Goal: Transaction & Acquisition: Purchase product/service

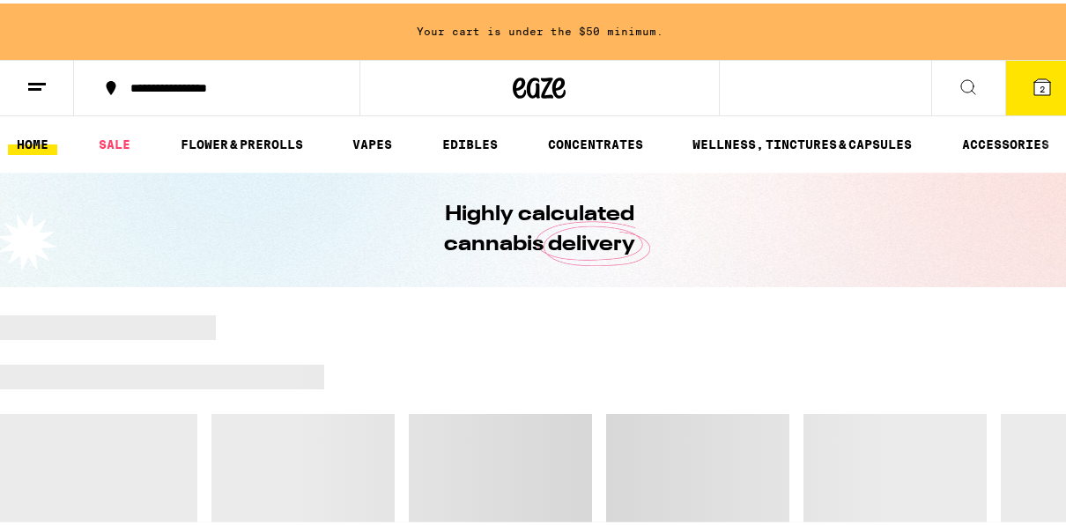
click at [1035, 85] on icon at bounding box center [1043, 84] width 16 height 16
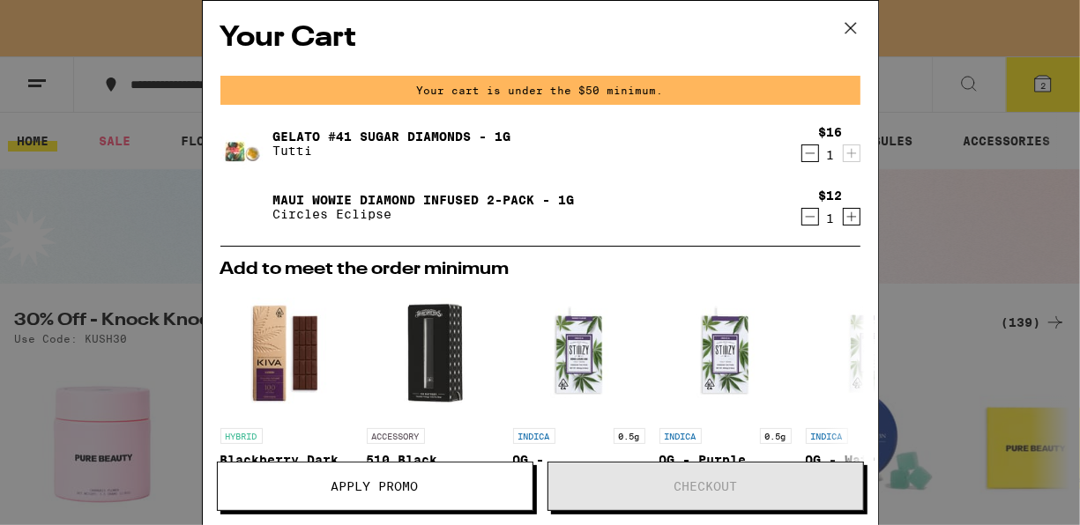
click at [802, 153] on icon "Decrement" at bounding box center [810, 153] width 16 height 21
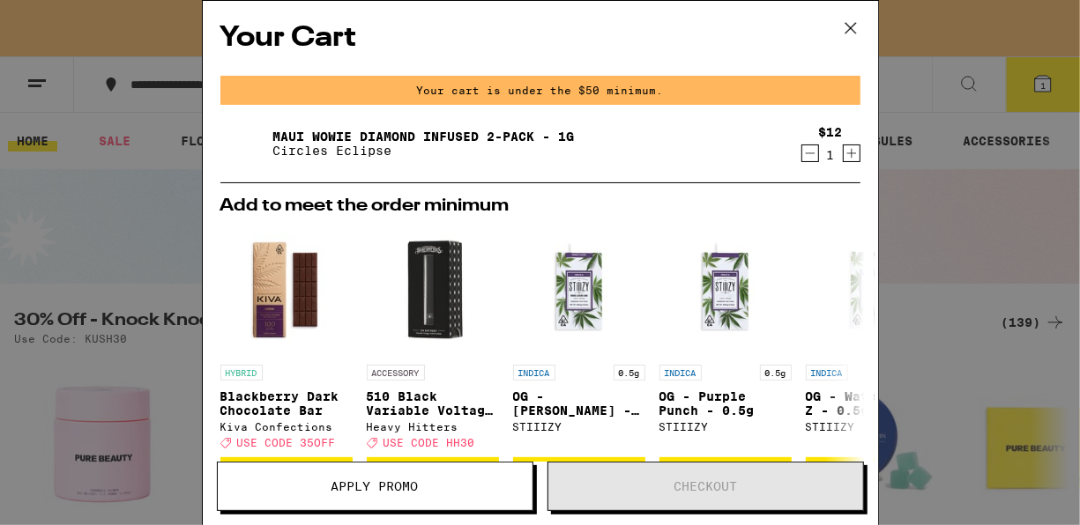
click at [849, 19] on icon at bounding box center [850, 28] width 26 height 26
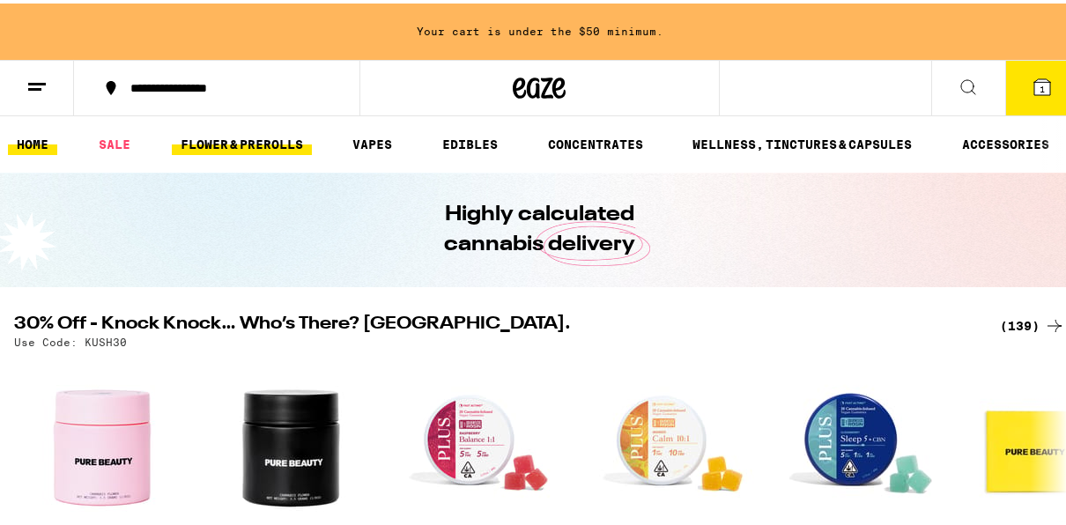
click at [239, 130] on link "FLOWER & PREROLLS" at bounding box center [242, 140] width 140 height 21
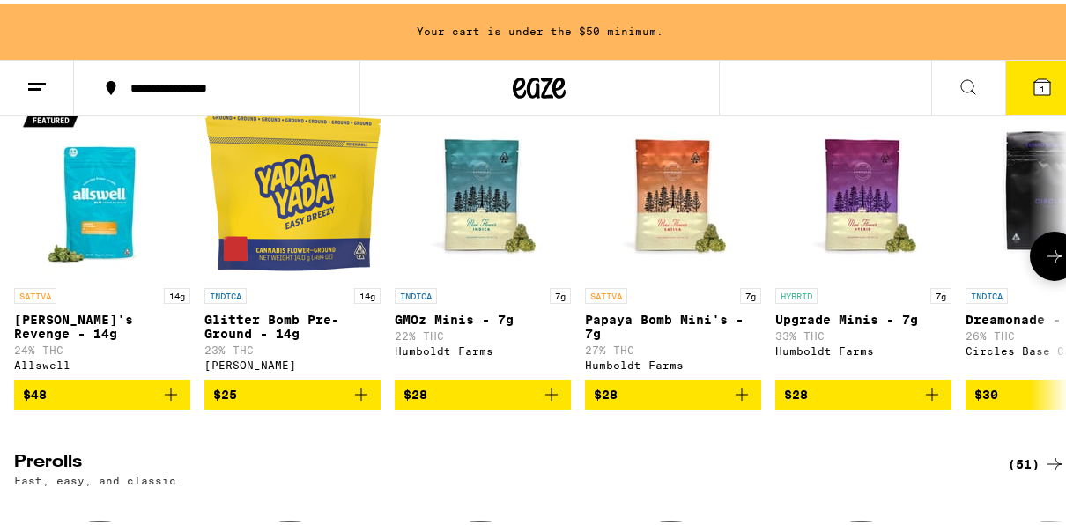
scroll to position [670, 0]
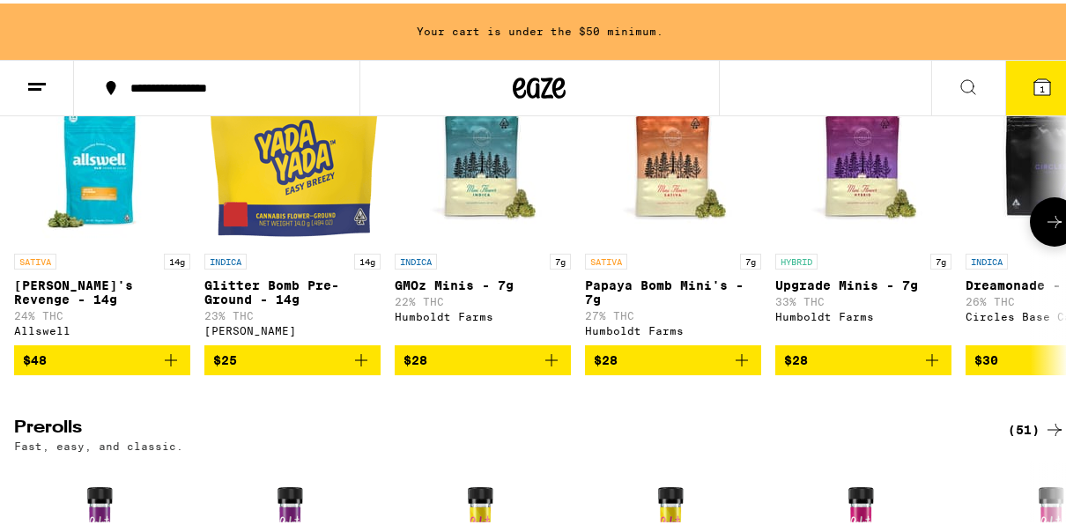
click at [1044, 229] on icon at bounding box center [1054, 218] width 21 height 21
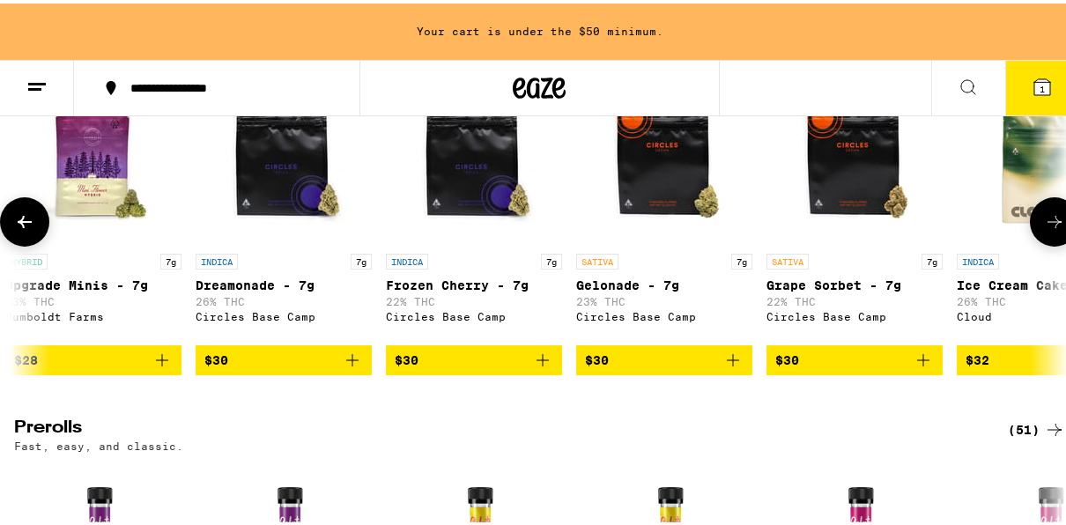
scroll to position [0, 846]
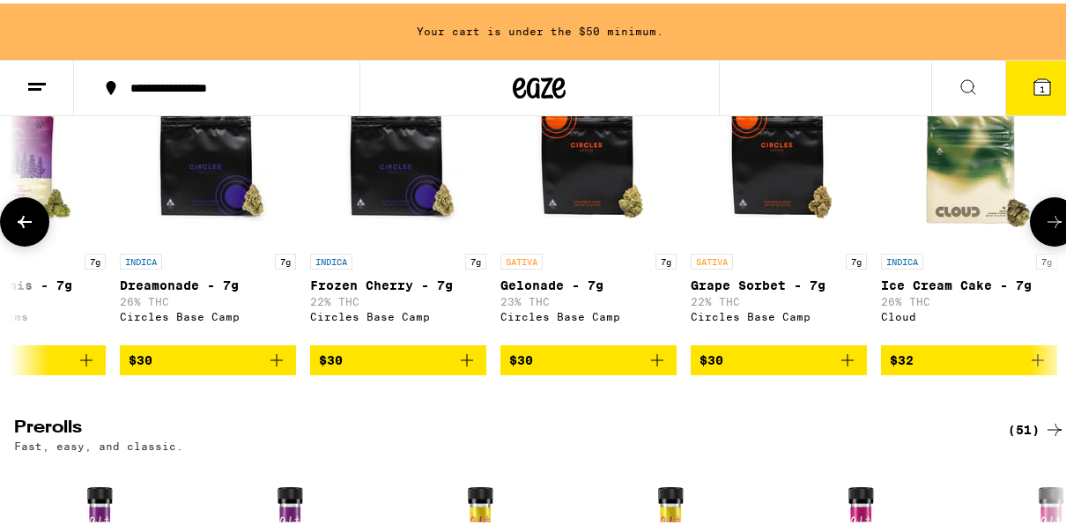
click at [1044, 229] on icon at bounding box center [1054, 218] width 21 height 21
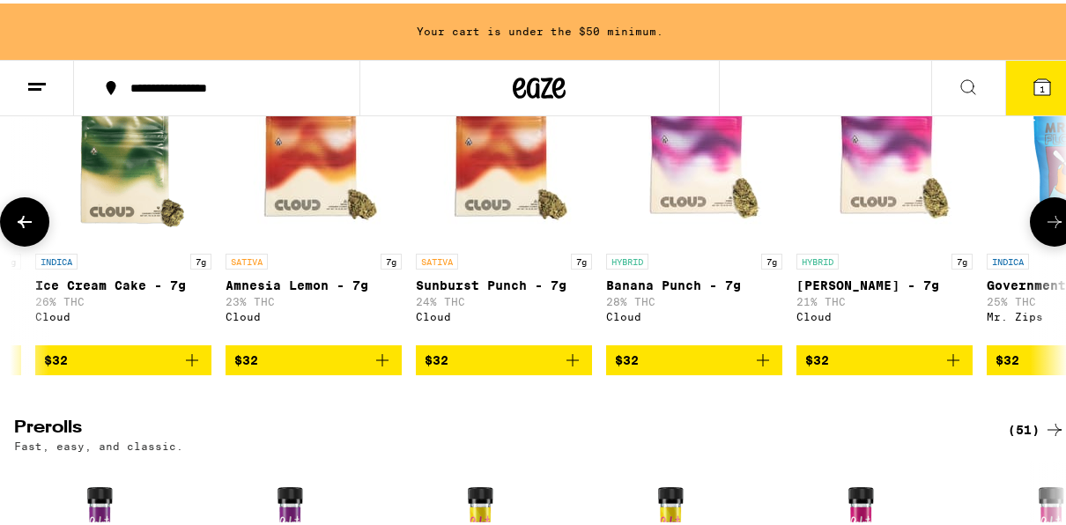
click at [1044, 229] on icon at bounding box center [1054, 218] width 21 height 21
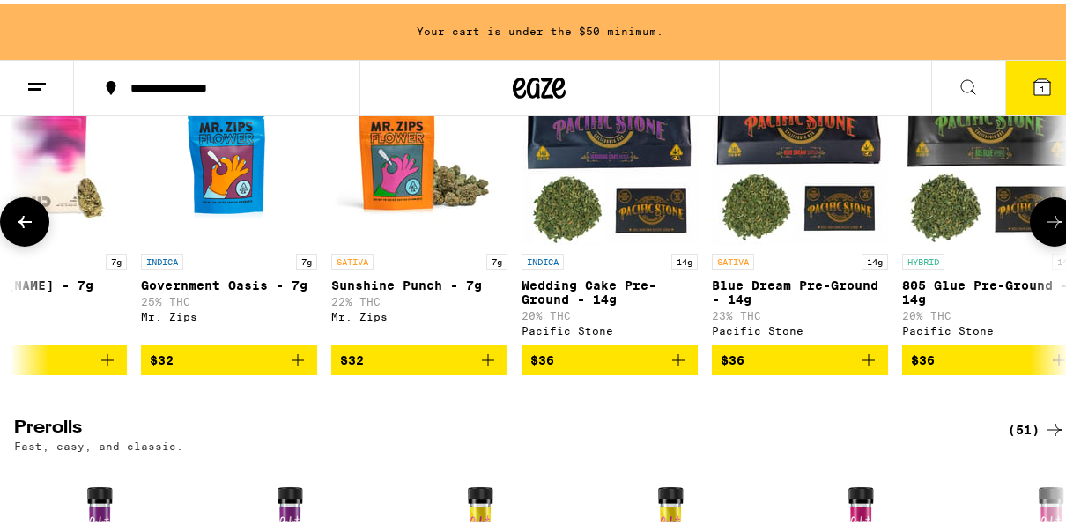
click at [1044, 229] on icon at bounding box center [1054, 218] width 21 height 21
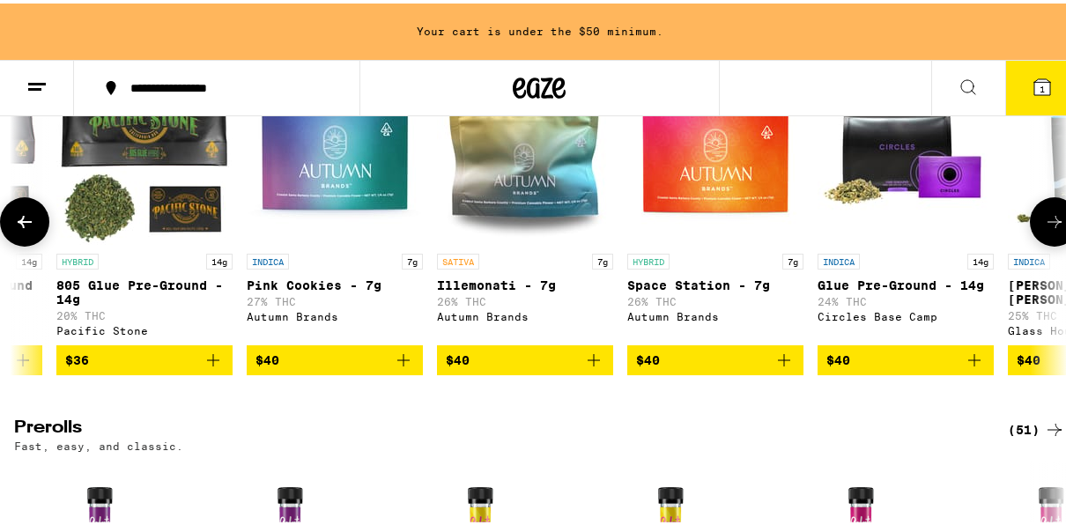
click at [1044, 229] on icon at bounding box center [1054, 218] width 21 height 21
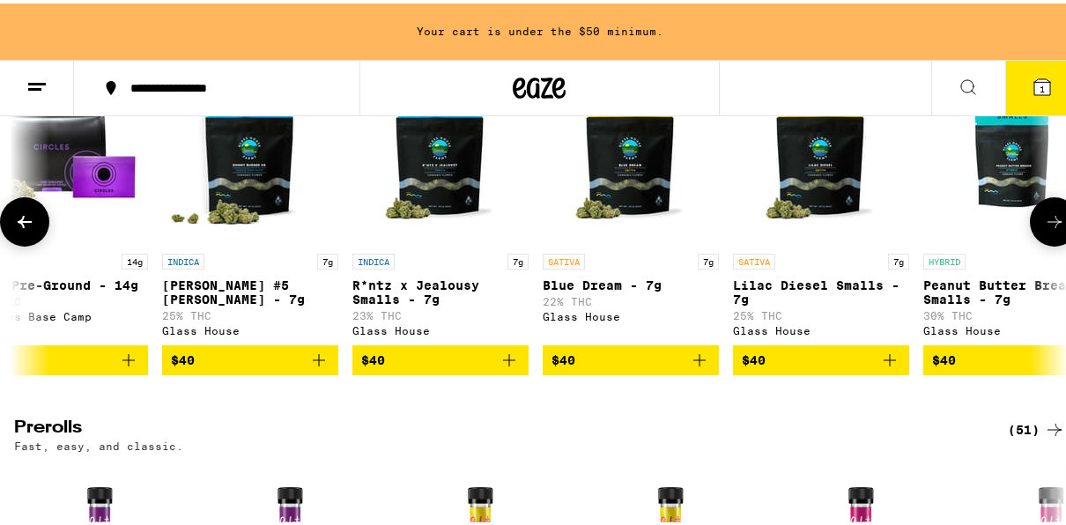
click at [1044, 229] on icon at bounding box center [1054, 218] width 21 height 21
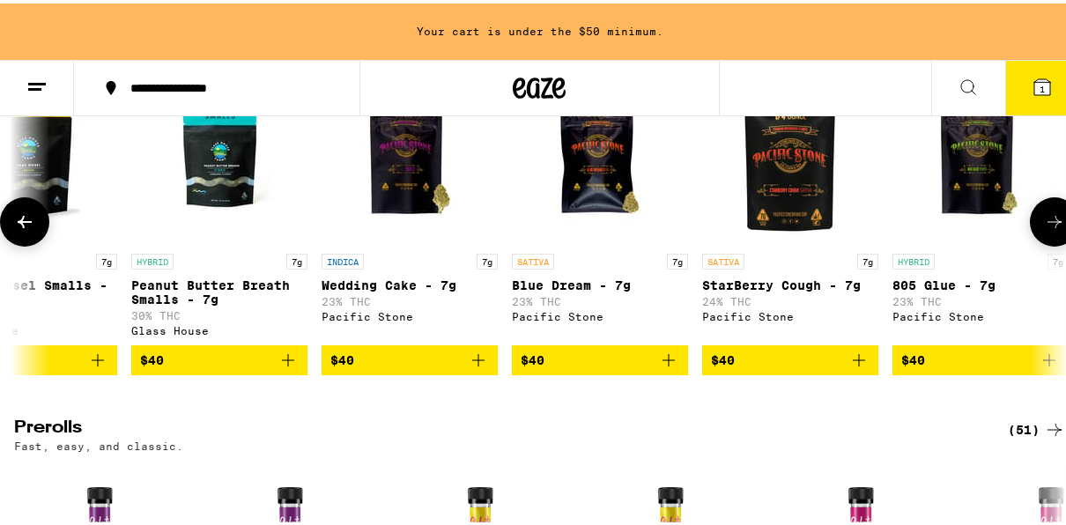
scroll to position [0, 5076]
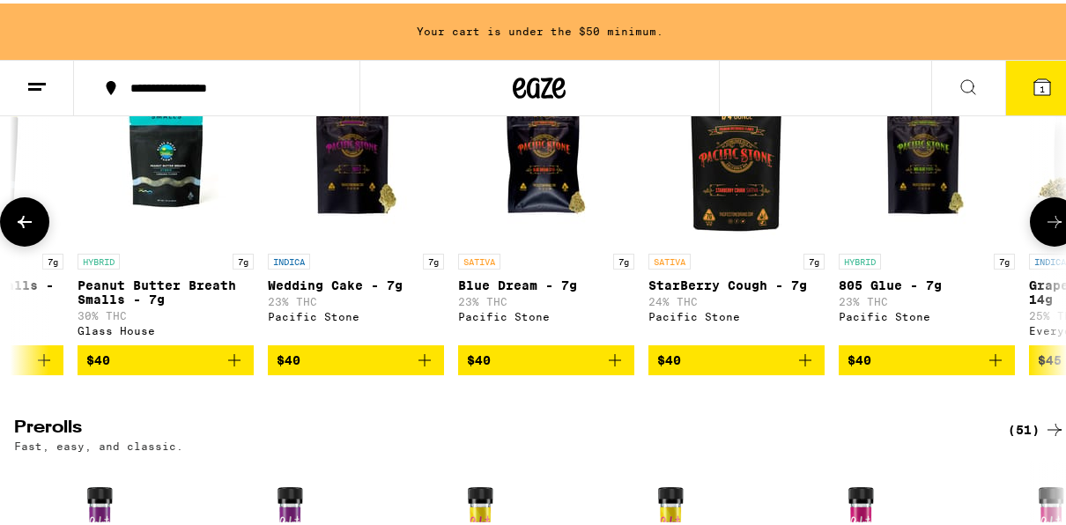
click at [1044, 229] on icon at bounding box center [1054, 218] width 21 height 21
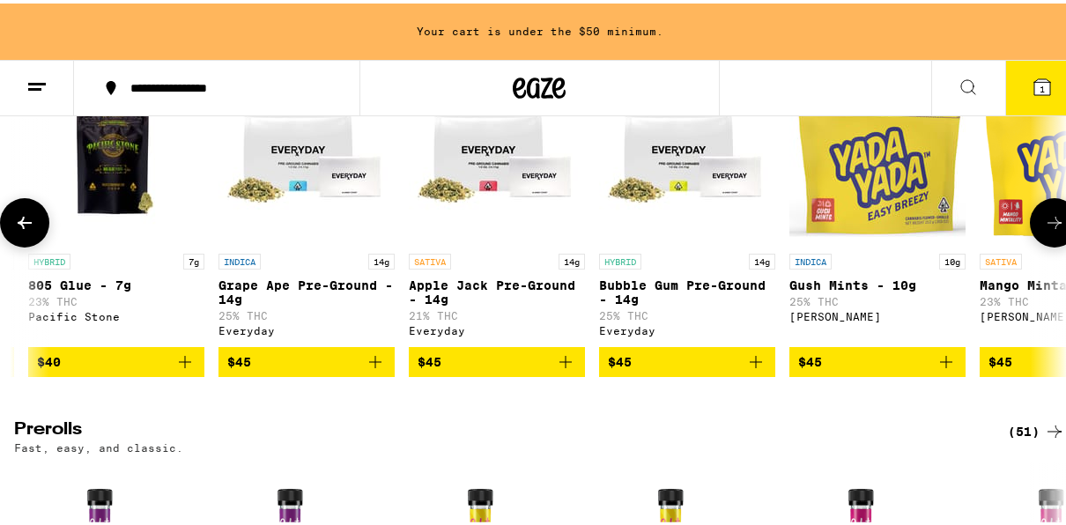
scroll to position [0, 5922]
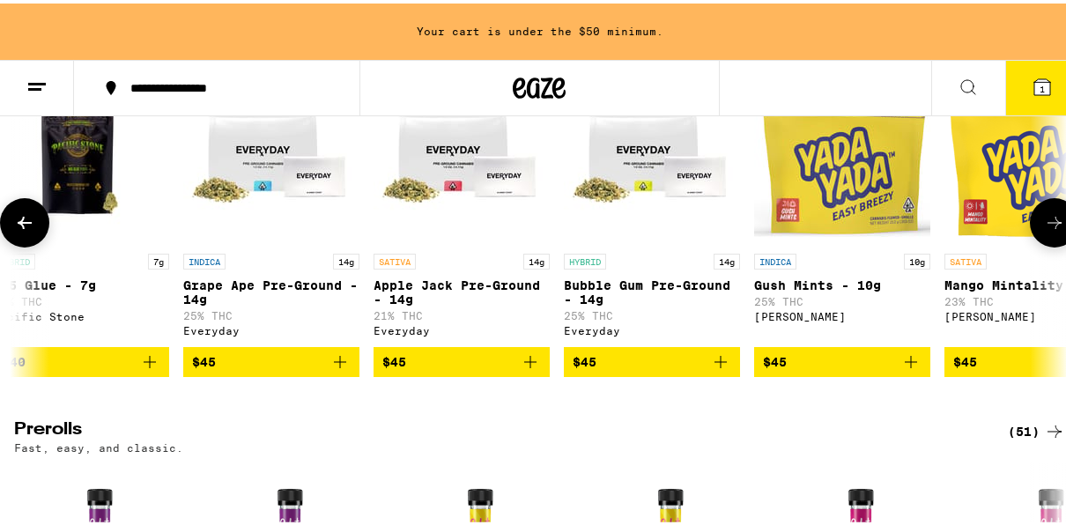
click at [1044, 230] on icon at bounding box center [1054, 219] width 21 height 21
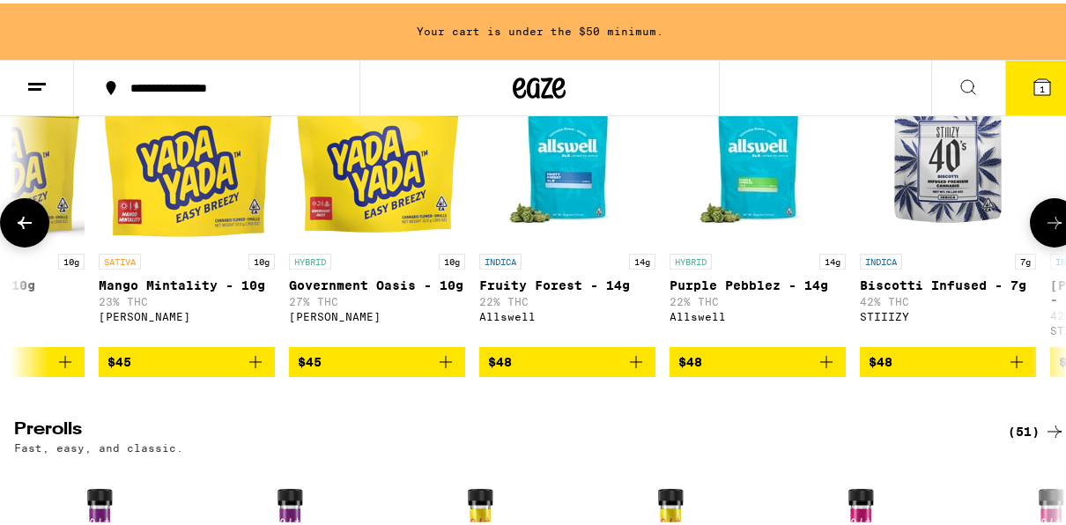
click at [1044, 230] on icon at bounding box center [1054, 219] width 21 height 21
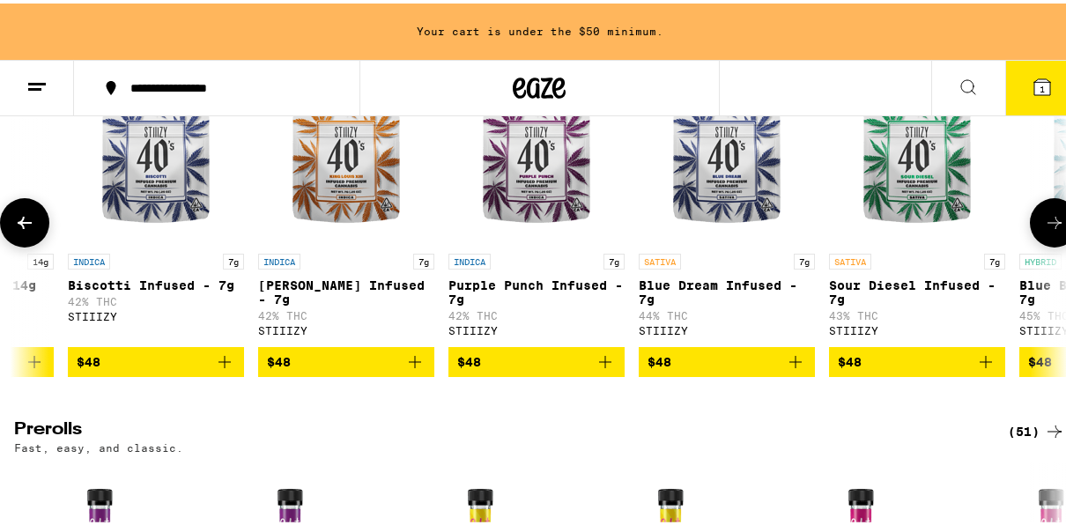
scroll to position [0, 7614]
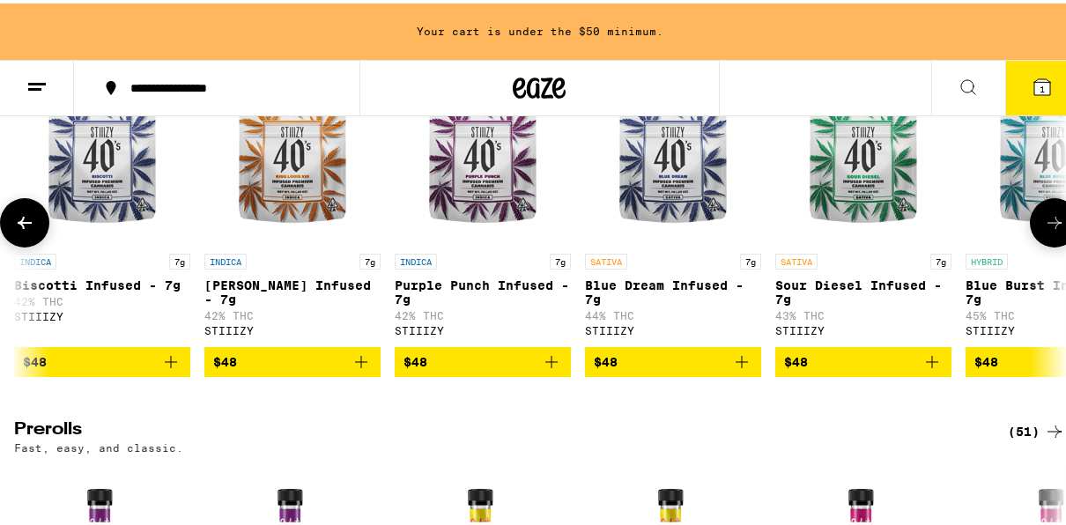
click at [1044, 230] on icon at bounding box center [1054, 219] width 21 height 21
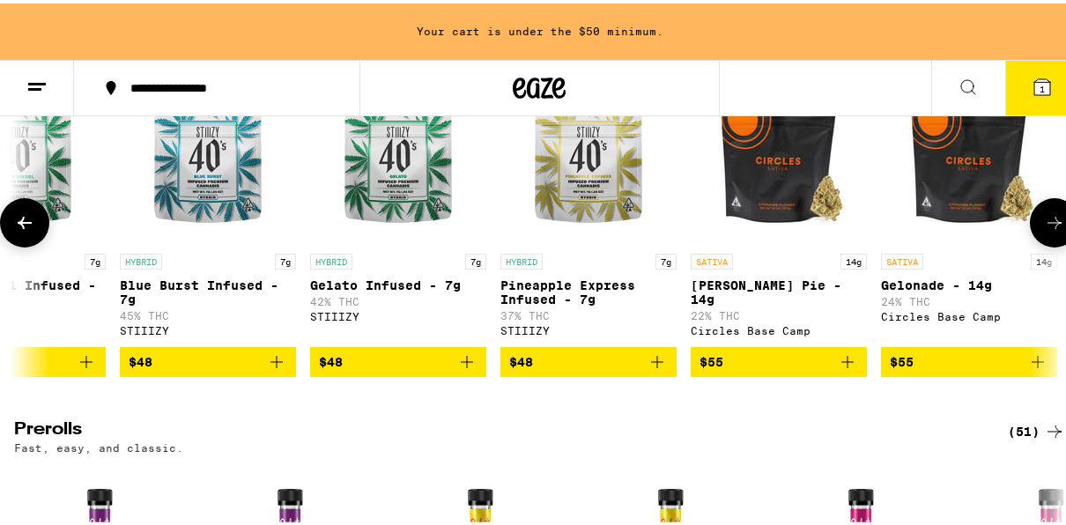
click at [1044, 230] on icon at bounding box center [1054, 219] width 21 height 21
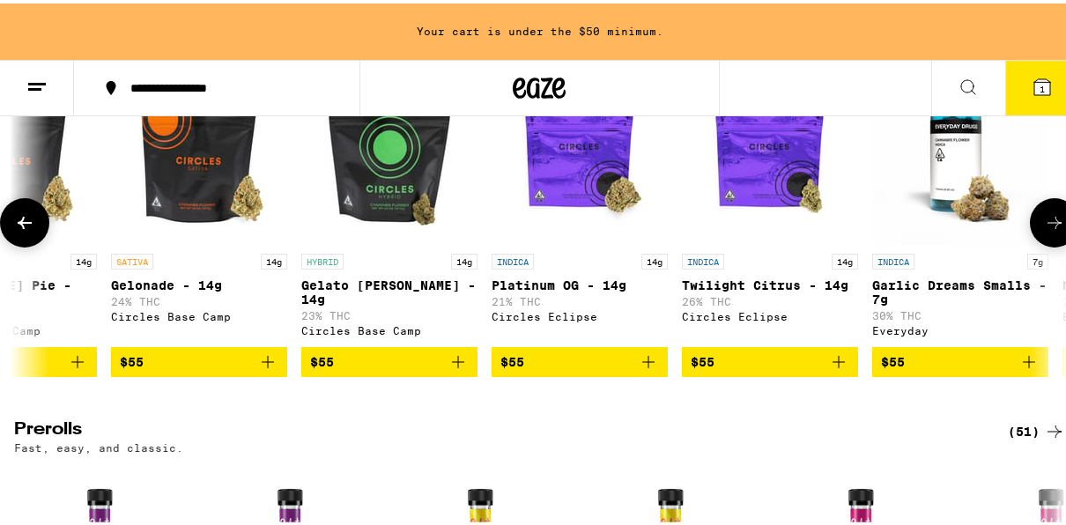
scroll to position [0, 9306]
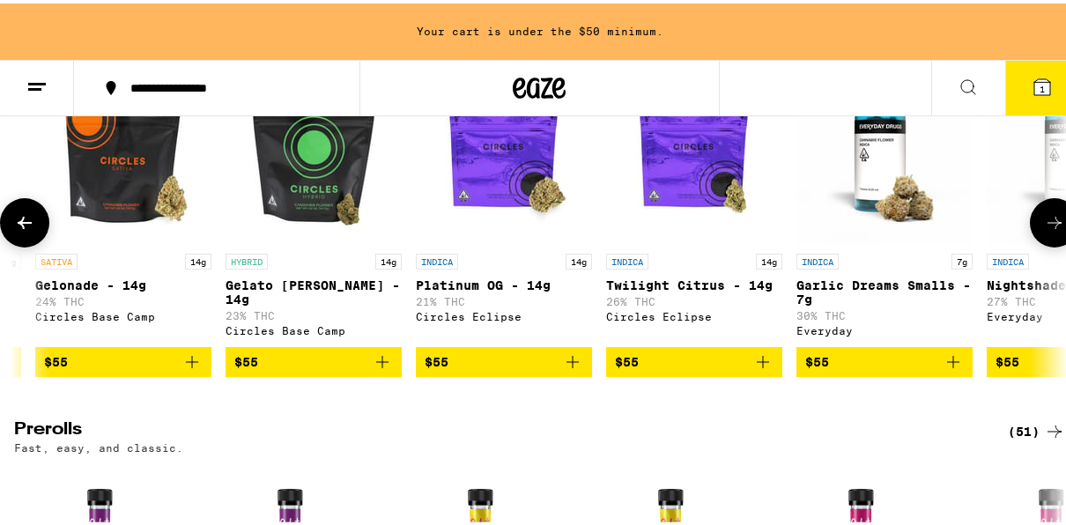
click at [1044, 230] on icon at bounding box center [1054, 219] width 21 height 21
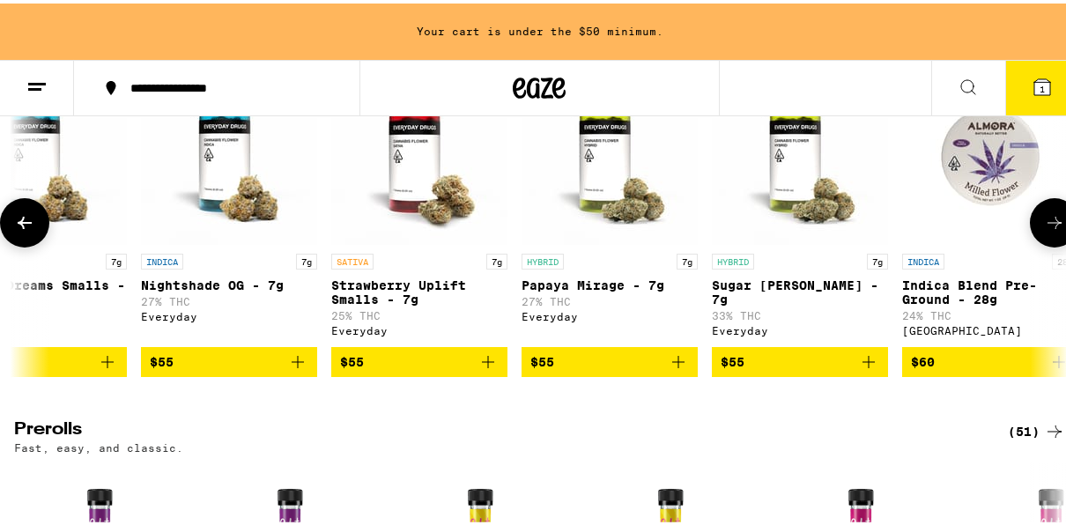
click at [1044, 230] on icon at bounding box center [1054, 219] width 21 height 21
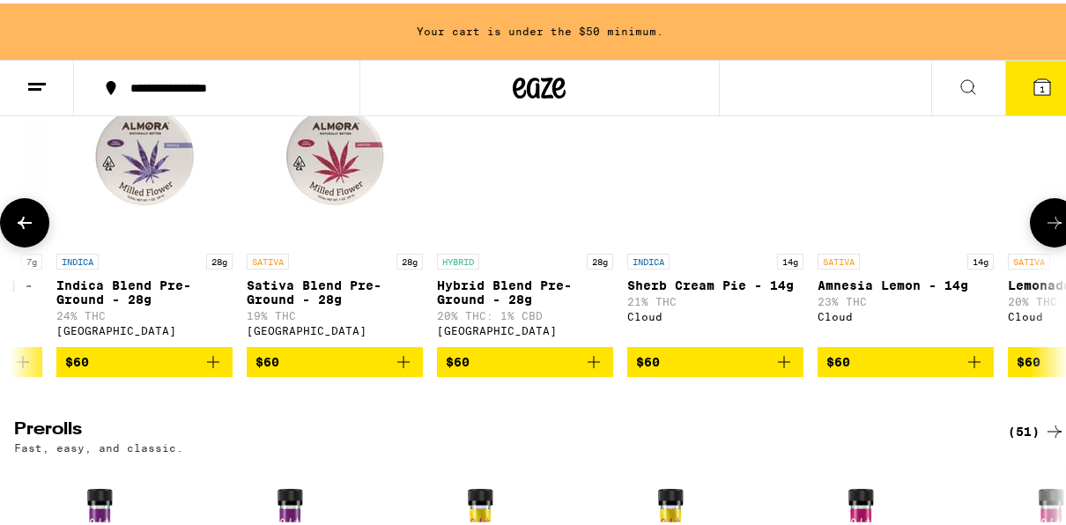
click at [1044, 230] on icon at bounding box center [1054, 219] width 21 height 21
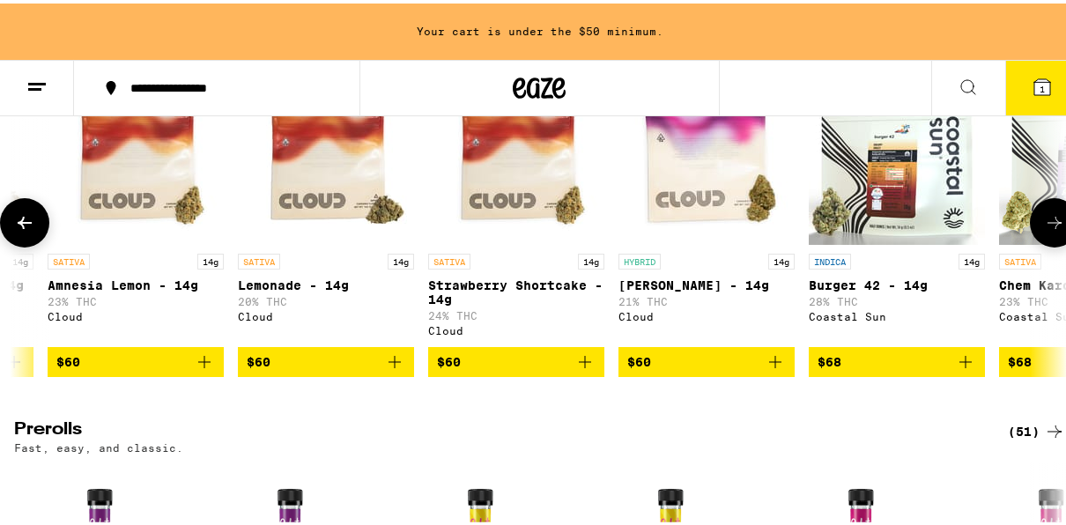
scroll to position [0, 11844]
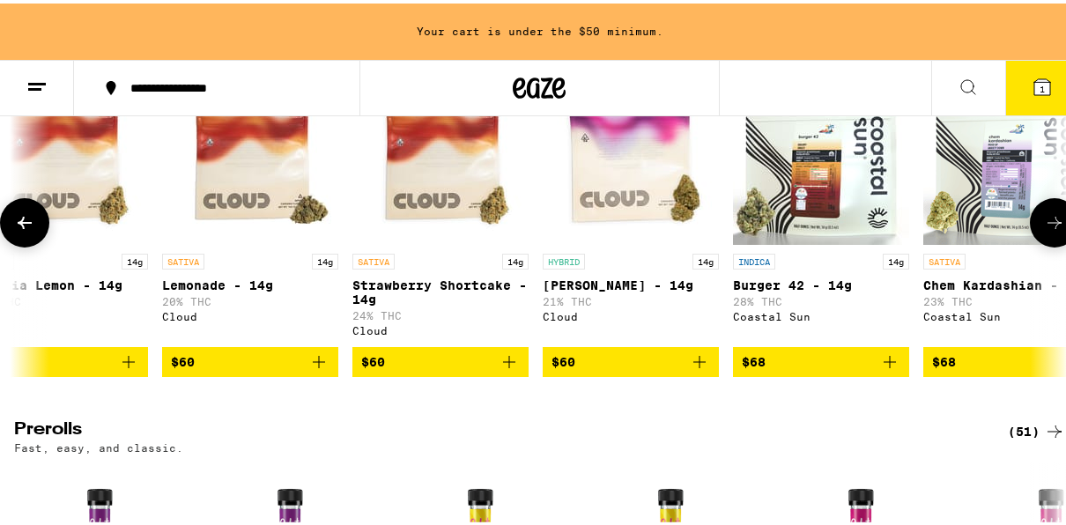
click at [1044, 230] on icon at bounding box center [1054, 219] width 21 height 21
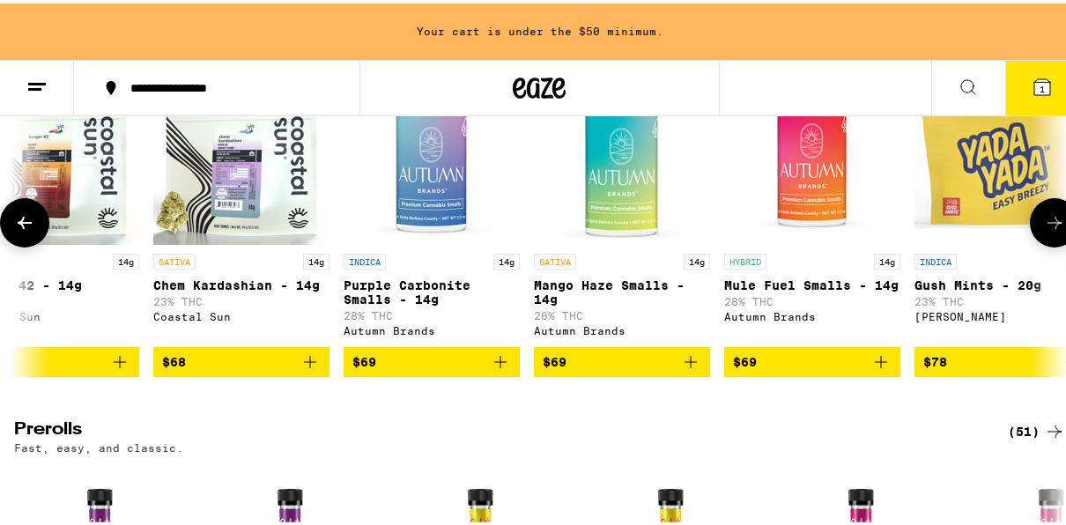
scroll to position [0, 12690]
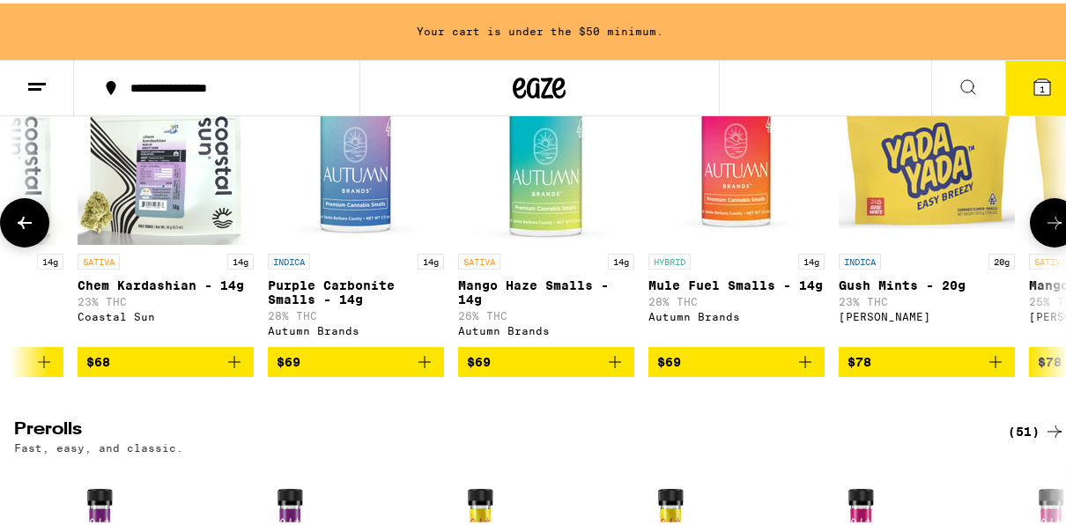
click at [1044, 230] on icon at bounding box center [1054, 219] width 21 height 21
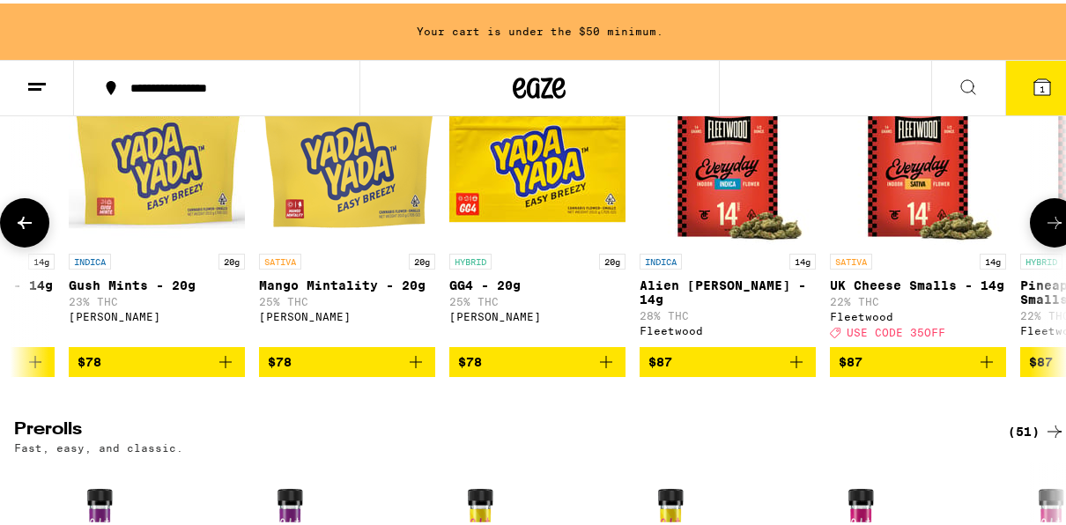
scroll to position [0, 13536]
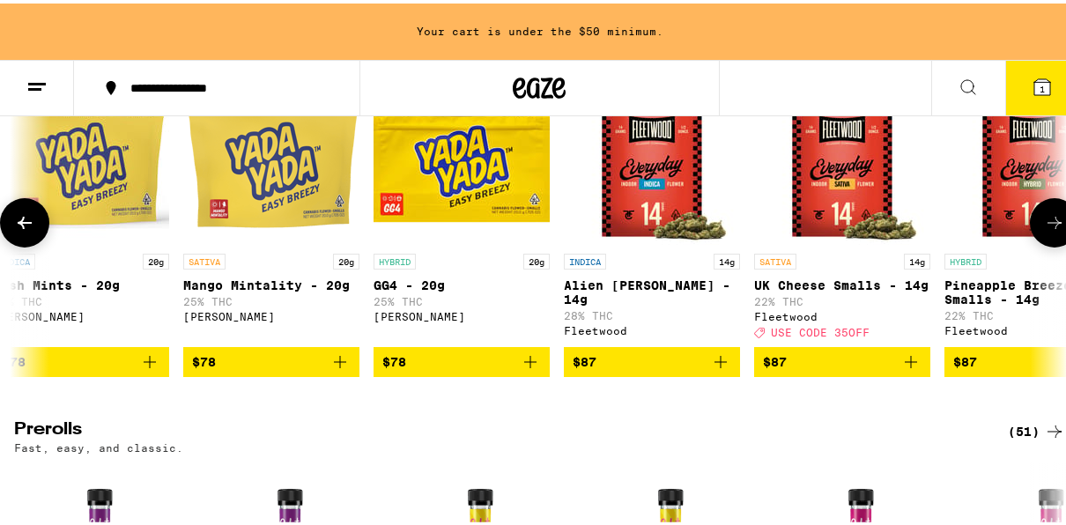
click at [1044, 230] on icon at bounding box center [1054, 219] width 21 height 21
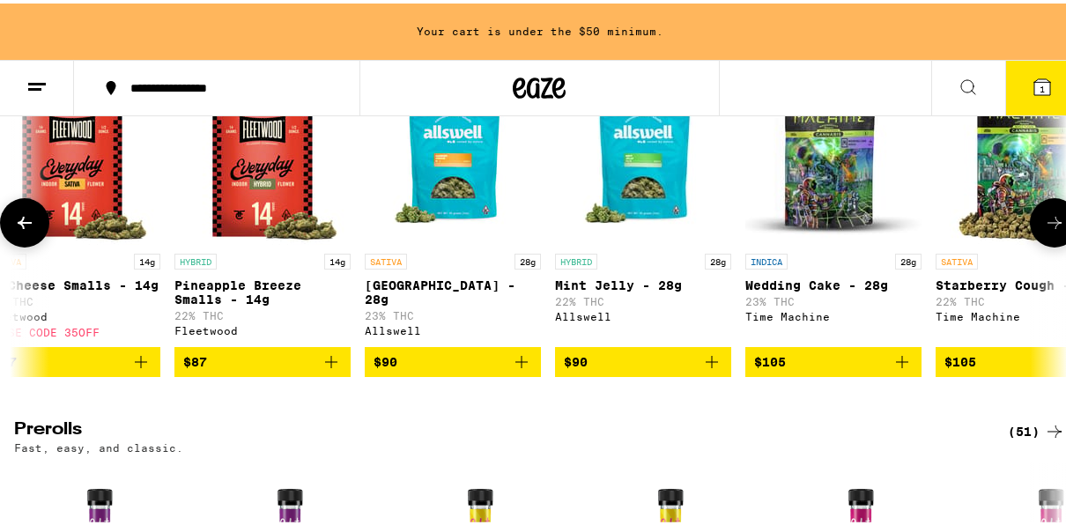
scroll to position [0, 14382]
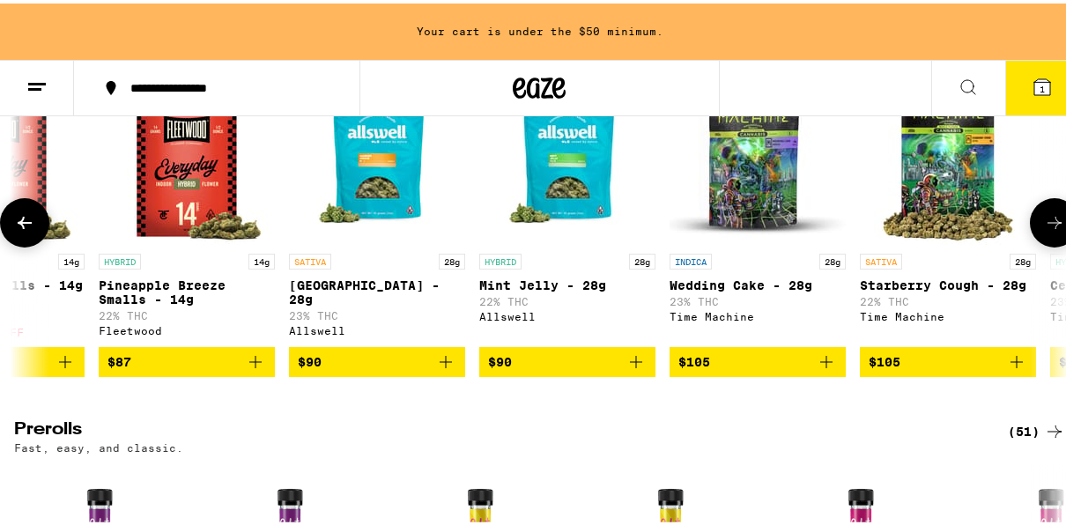
click at [1044, 230] on icon at bounding box center [1054, 219] width 21 height 21
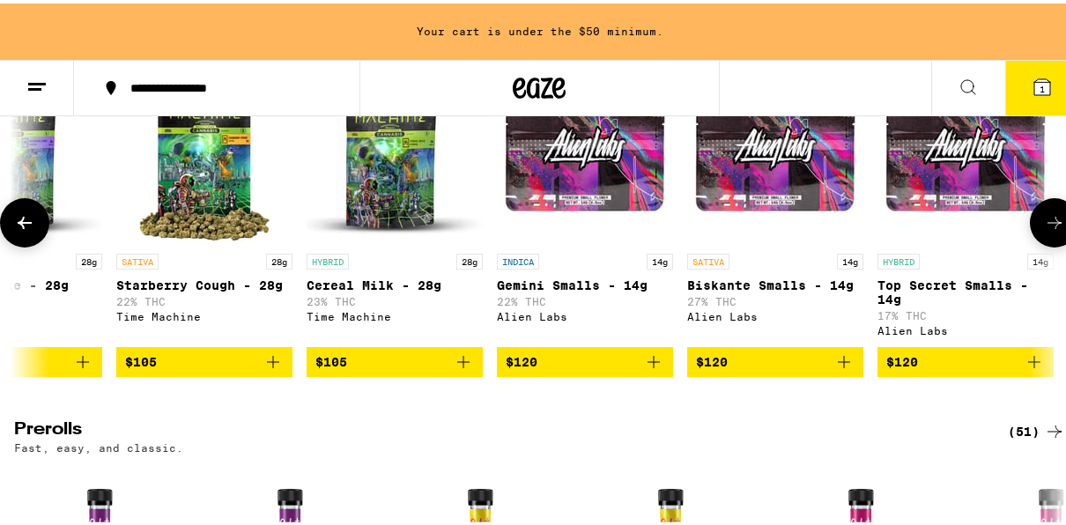
scroll to position [0, 15228]
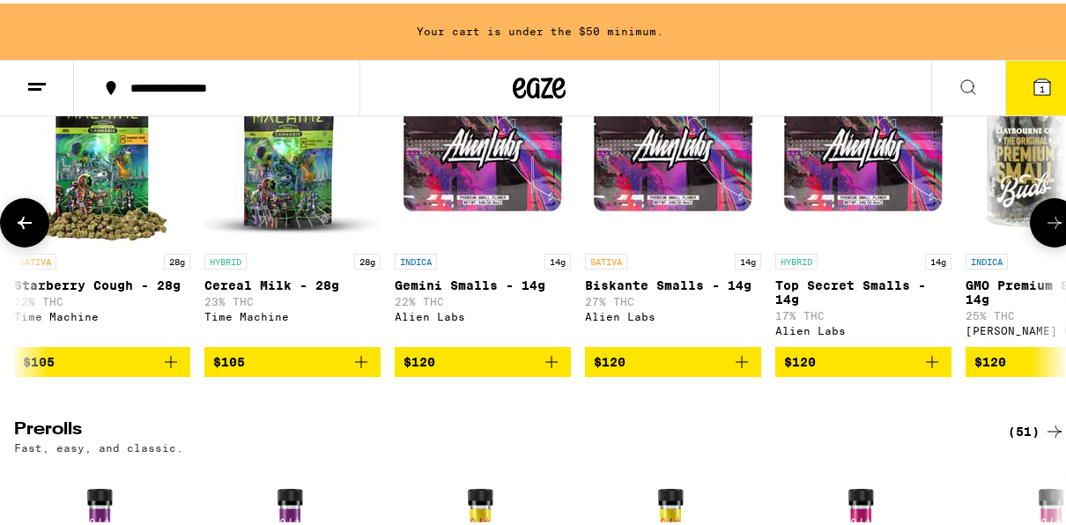
click at [1044, 230] on icon at bounding box center [1054, 219] width 21 height 21
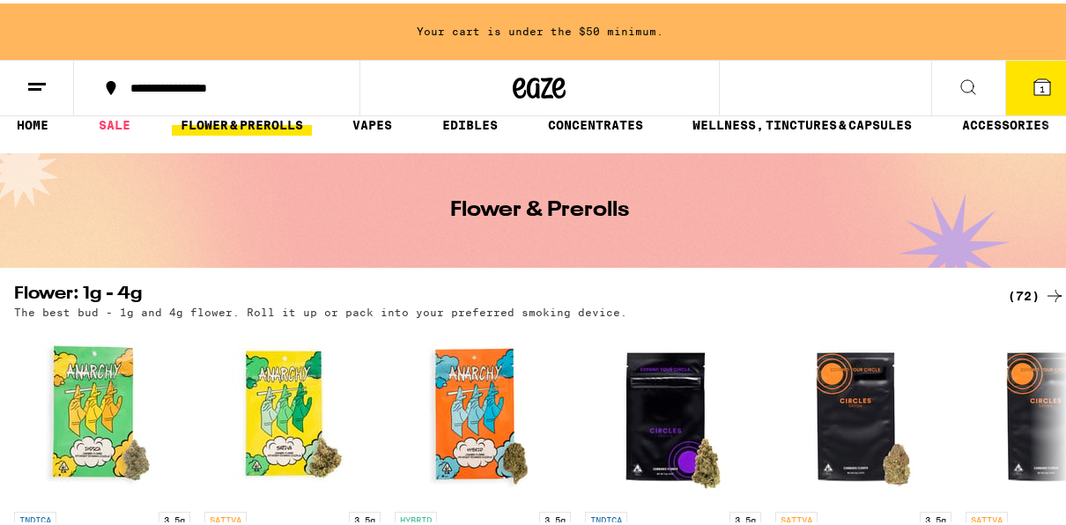
scroll to position [0, 0]
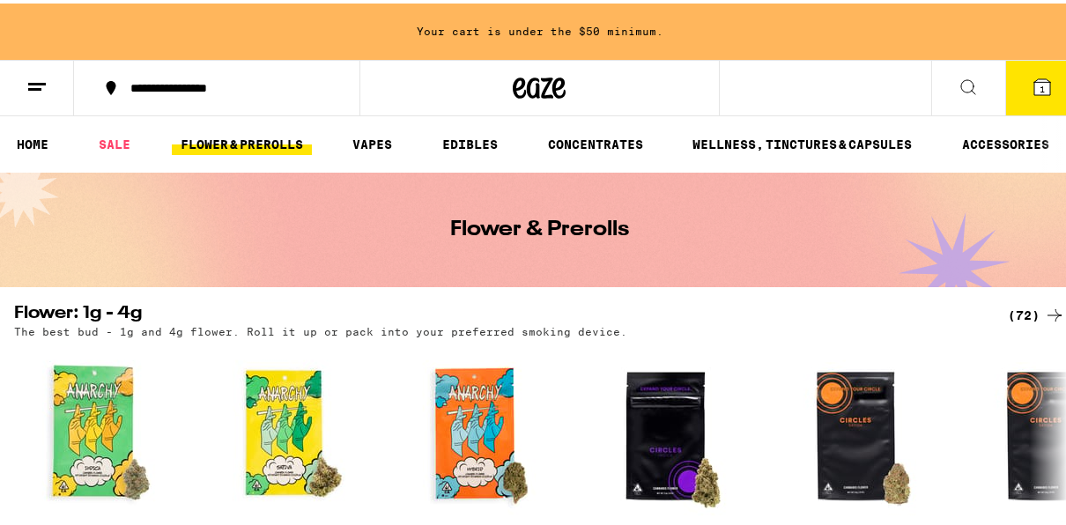
click at [246, 148] on link "FLOWER & PREROLLS" at bounding box center [242, 140] width 140 height 21
click at [246, 136] on link "FLOWER & PREROLLS" at bounding box center [242, 140] width 140 height 21
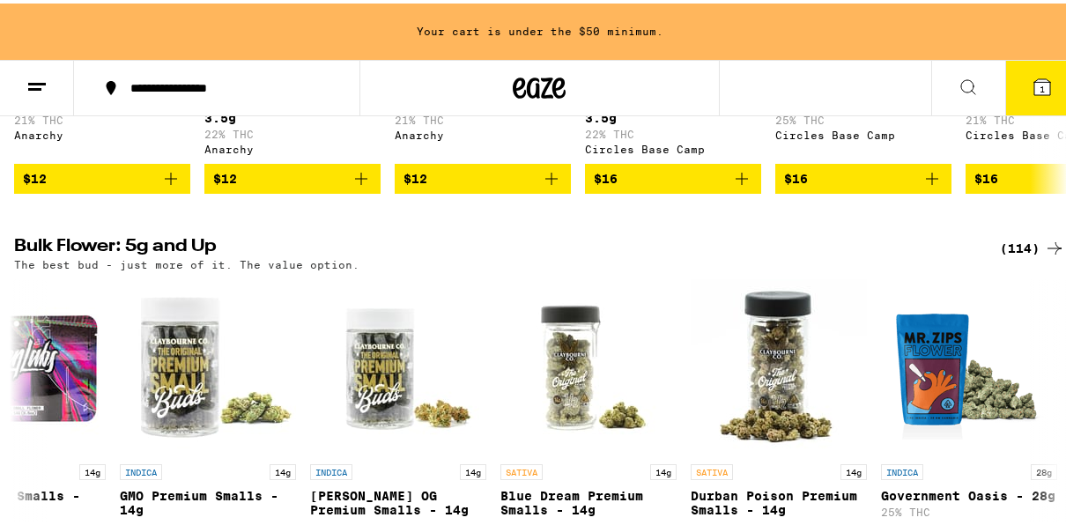
scroll to position [918, 0]
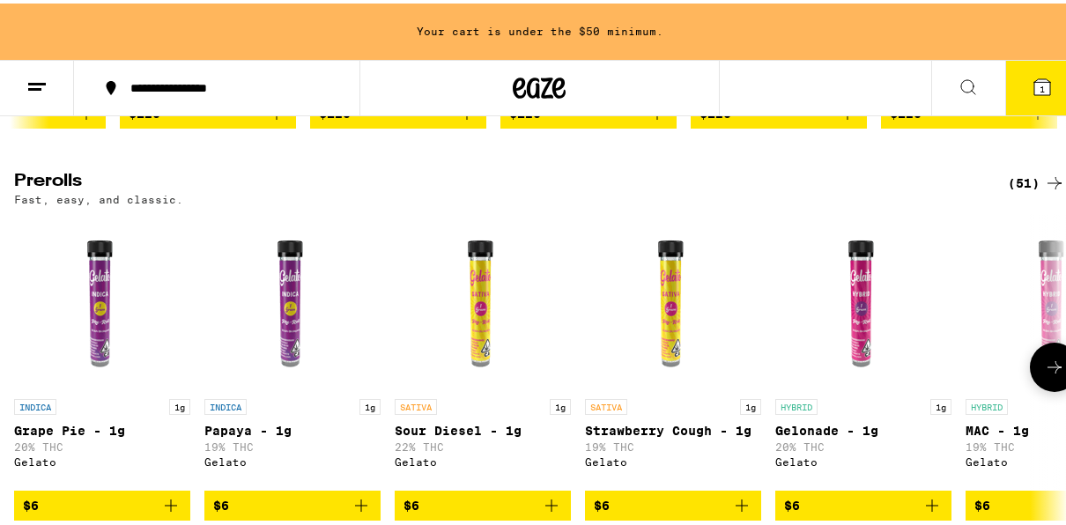
click at [1037, 389] on button at bounding box center [1054, 363] width 49 height 49
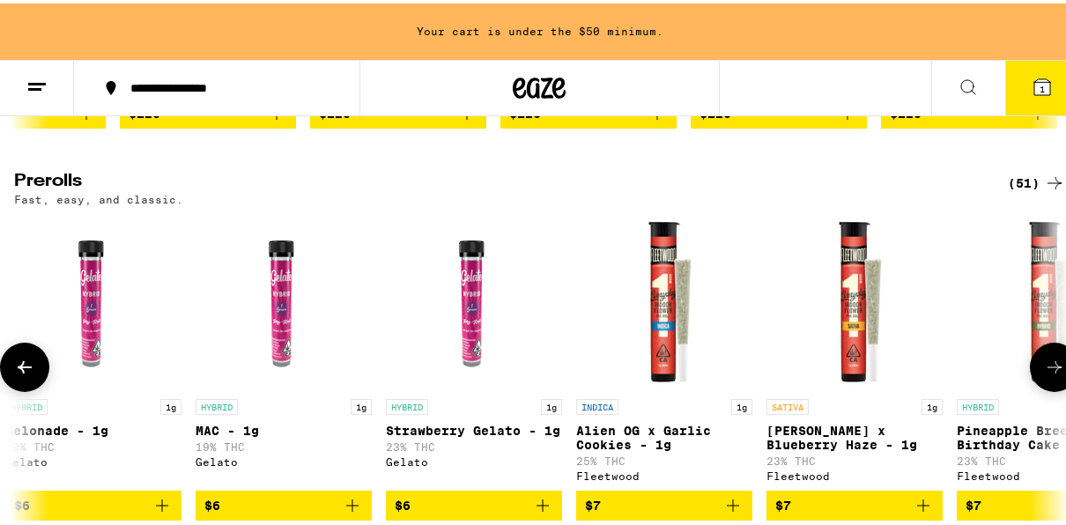
scroll to position [0, 846]
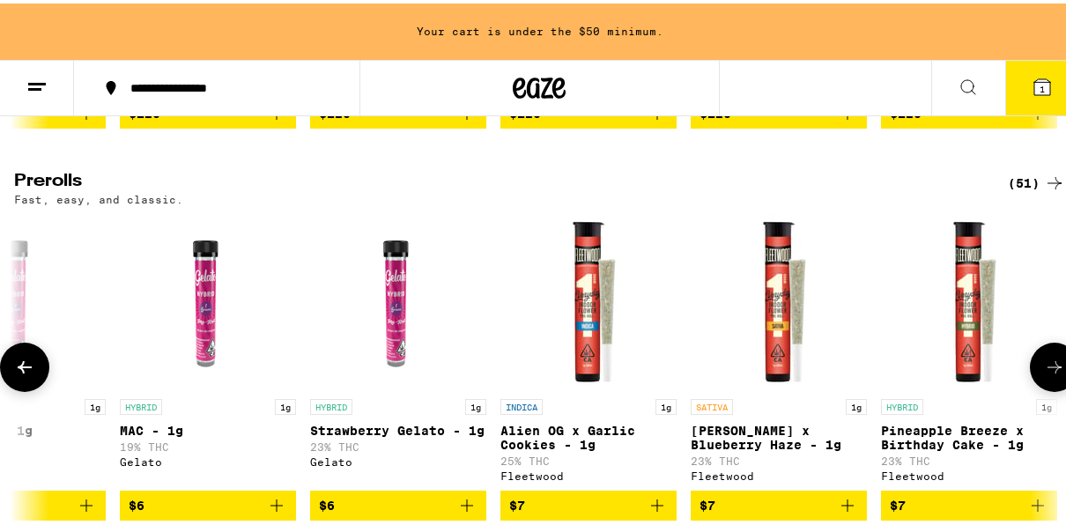
click at [1037, 389] on button at bounding box center [1054, 363] width 49 height 49
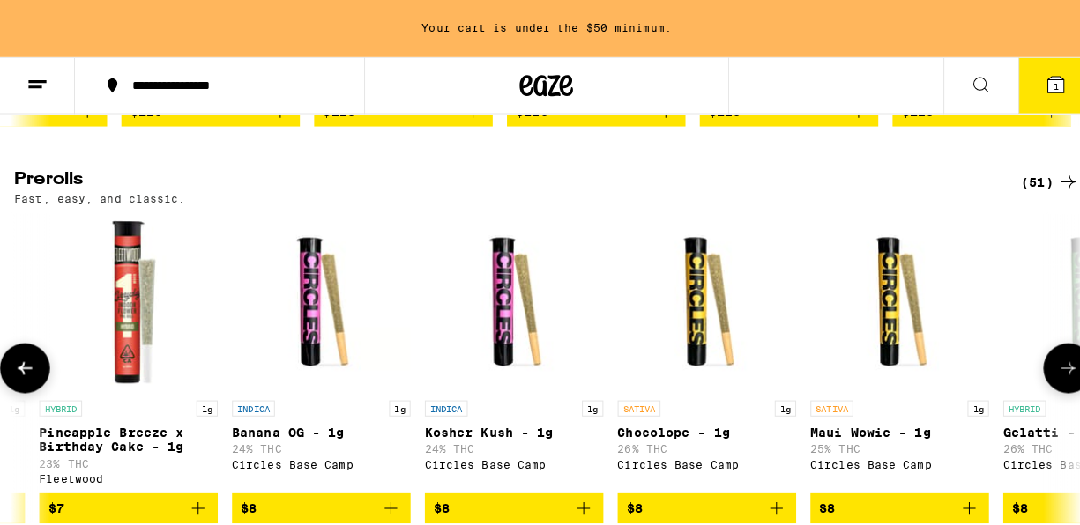
scroll to position [0, 1692]
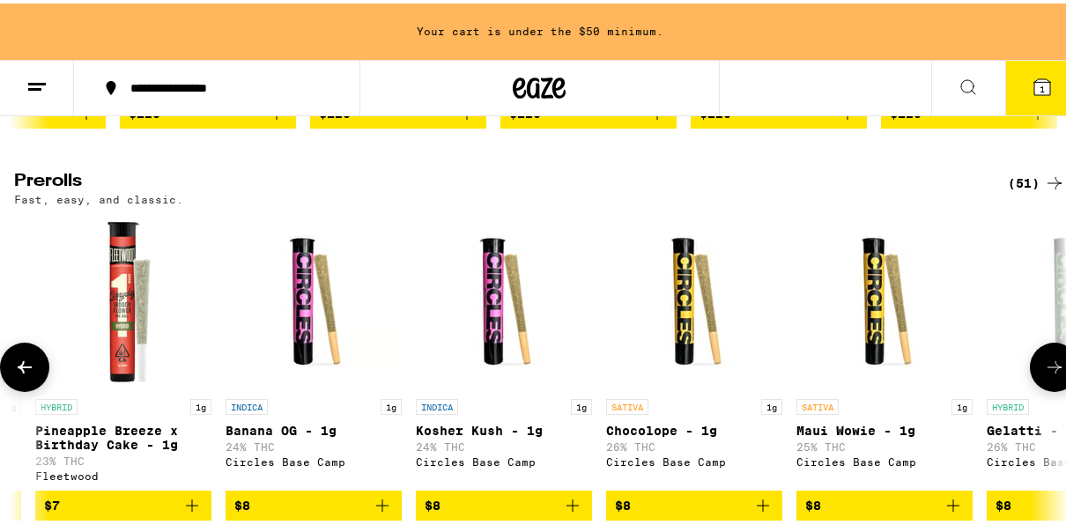
click at [880, 363] on img "Open page for Maui Wowie - 1g from Circles Base Camp" at bounding box center [885, 299] width 176 height 176
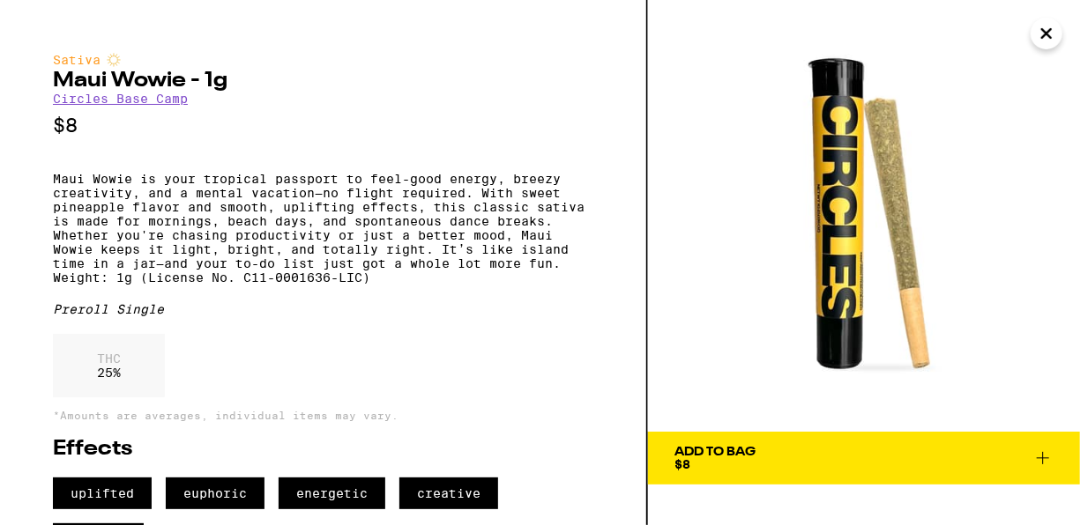
click at [763, 450] on span "Add To Bag $8" at bounding box center [863, 458] width 379 height 25
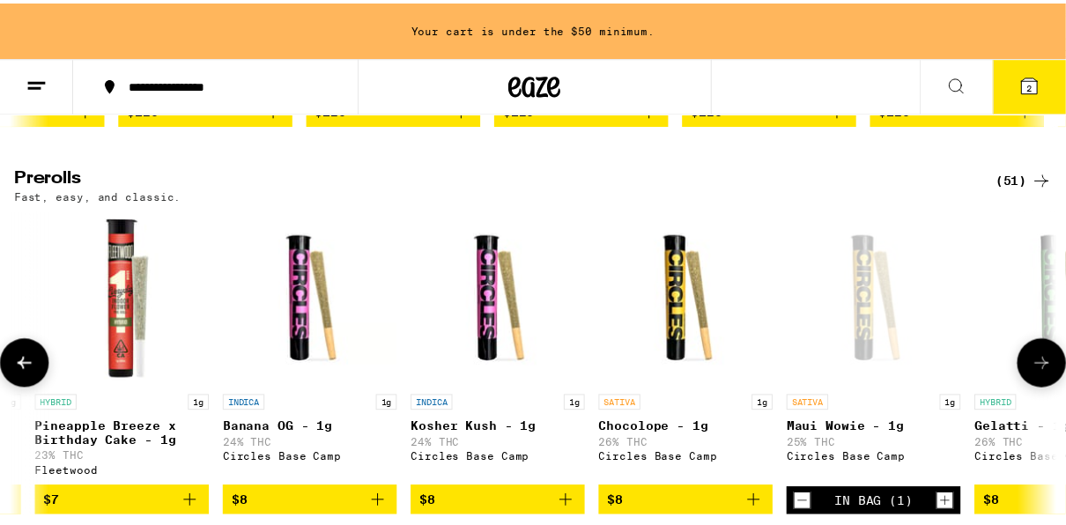
scroll to position [919, 0]
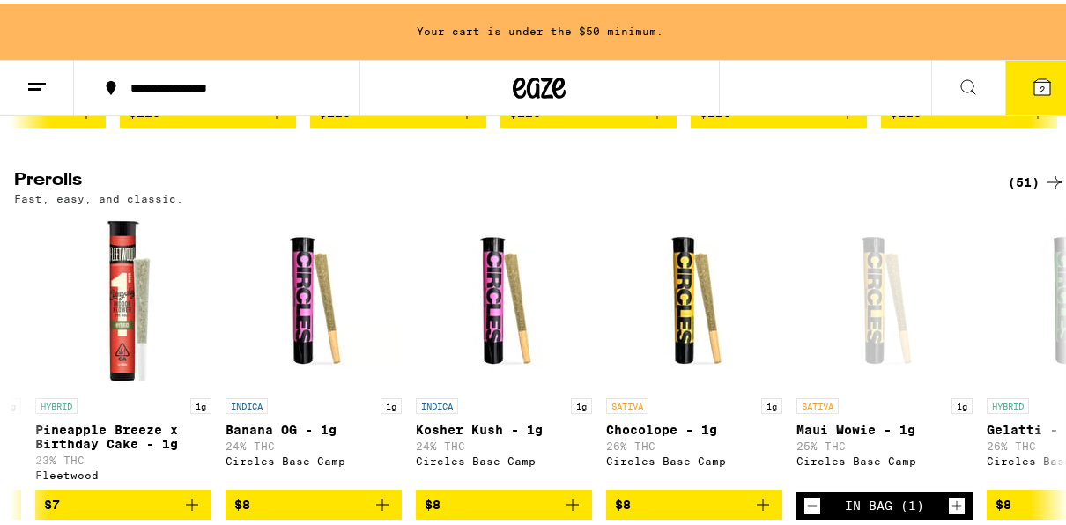
click at [530, 86] on icon at bounding box center [540, 84] width 26 height 21
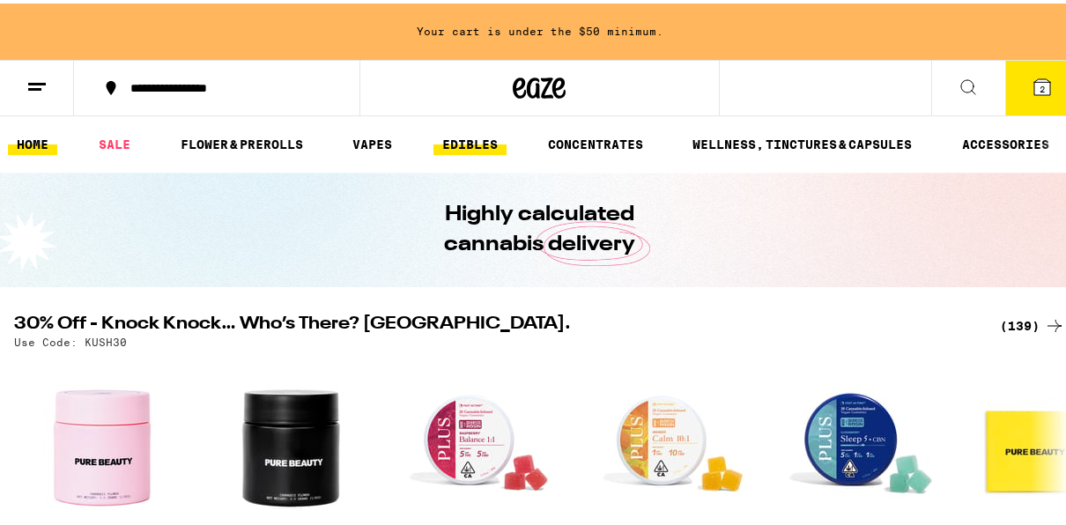
click at [471, 134] on link "EDIBLES" at bounding box center [470, 140] width 73 height 21
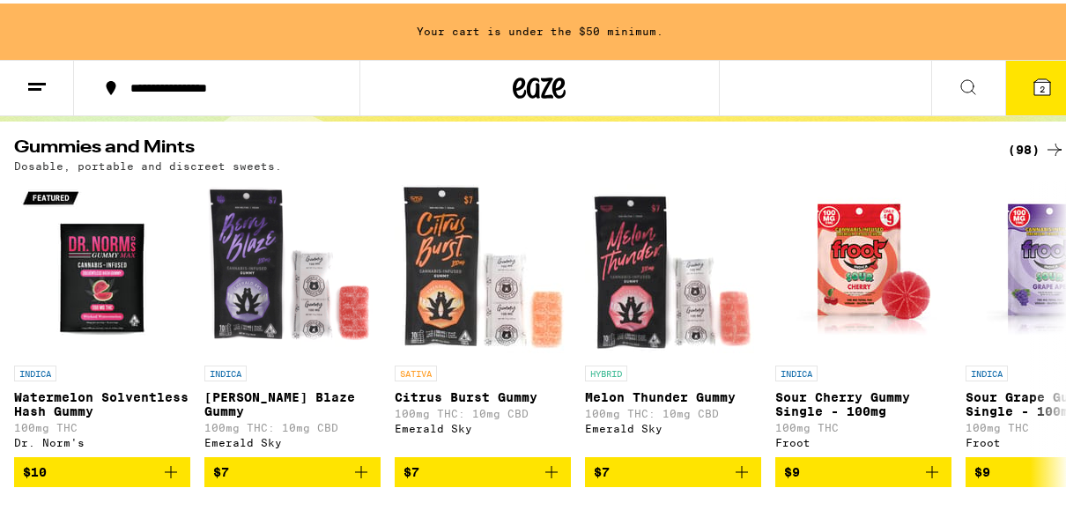
scroll to position [176, 0]
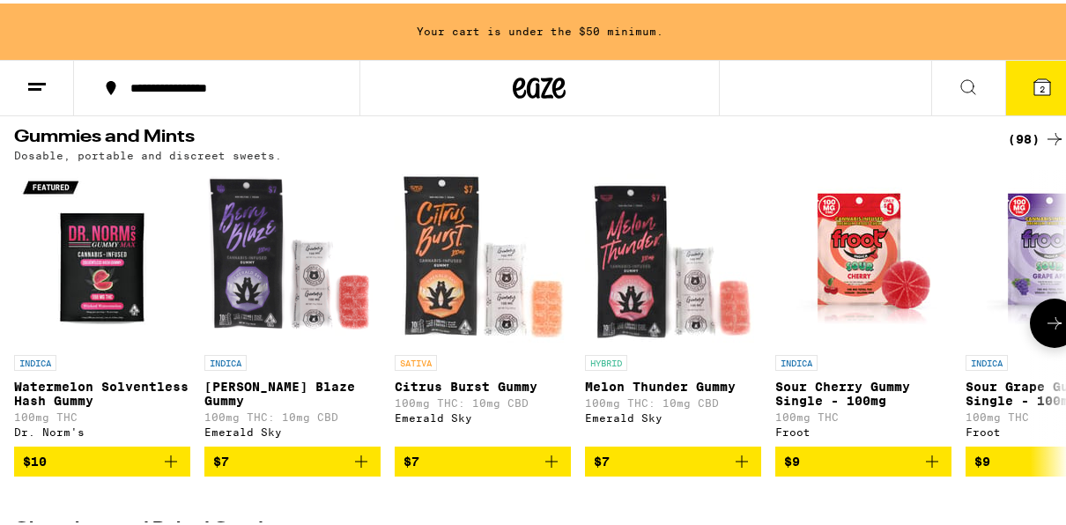
click at [260, 461] on span "$7" at bounding box center [292, 458] width 159 height 21
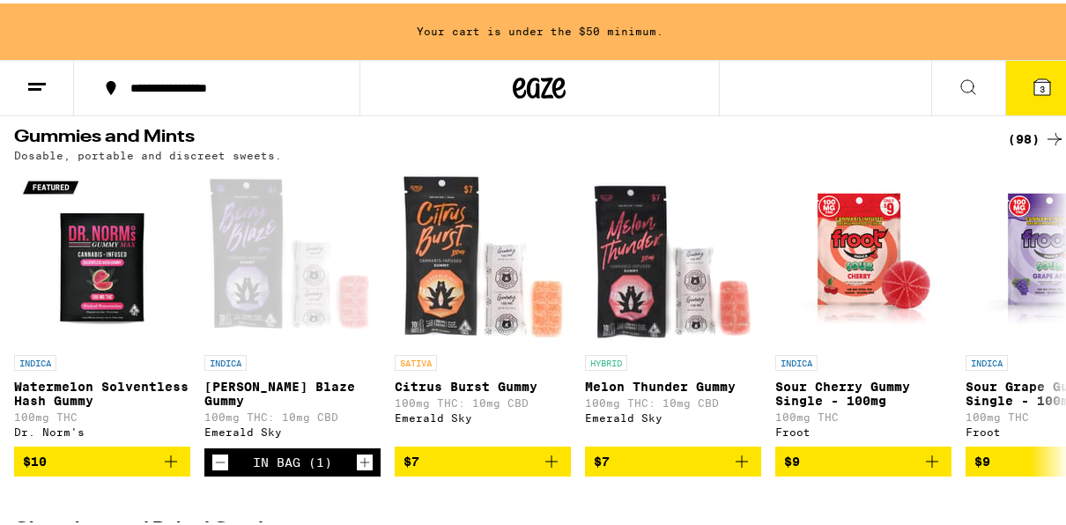
click at [536, 83] on icon at bounding box center [539, 85] width 53 height 32
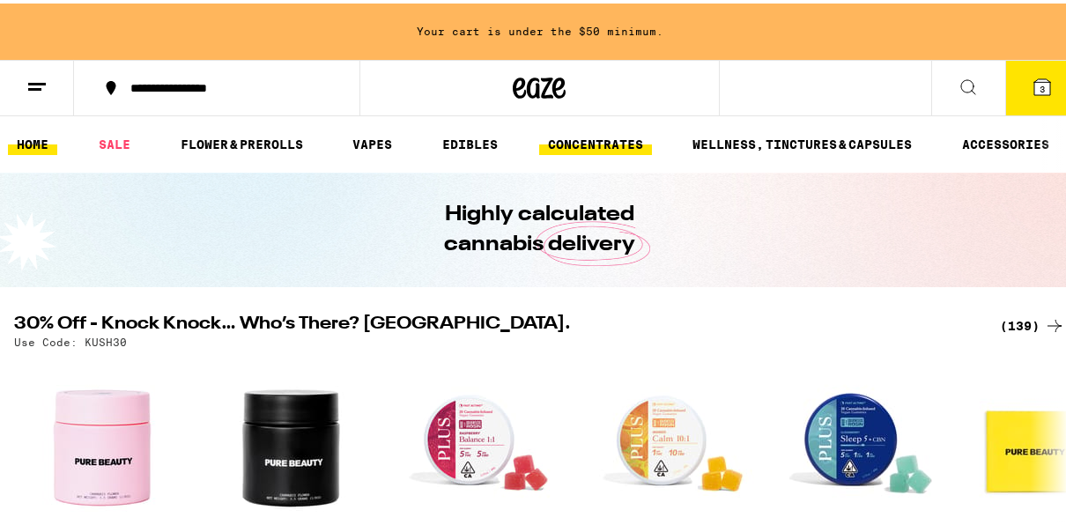
click at [614, 139] on link "CONCENTRATES" at bounding box center [595, 140] width 113 height 21
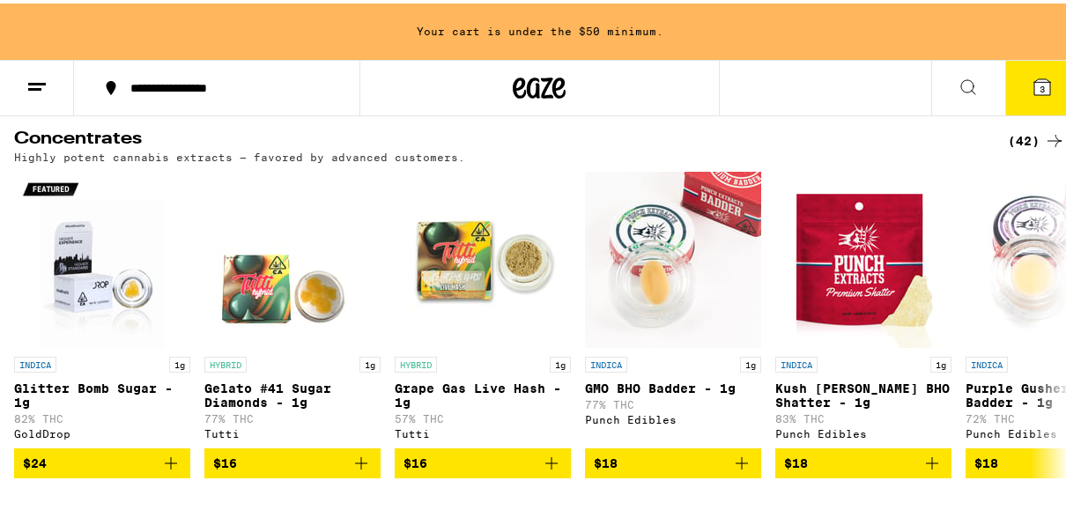
scroll to position [176, 0]
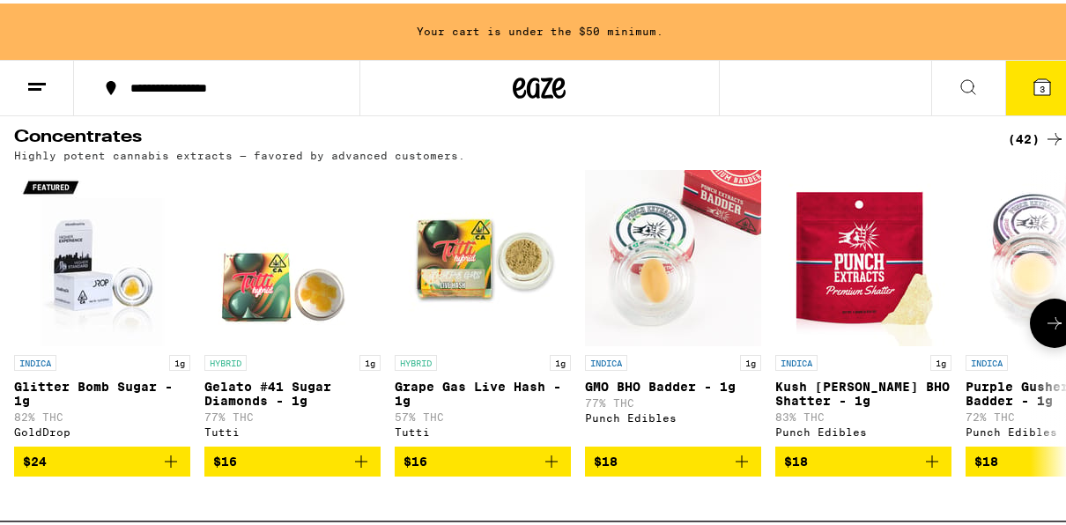
click at [1044, 330] on icon at bounding box center [1054, 319] width 21 height 21
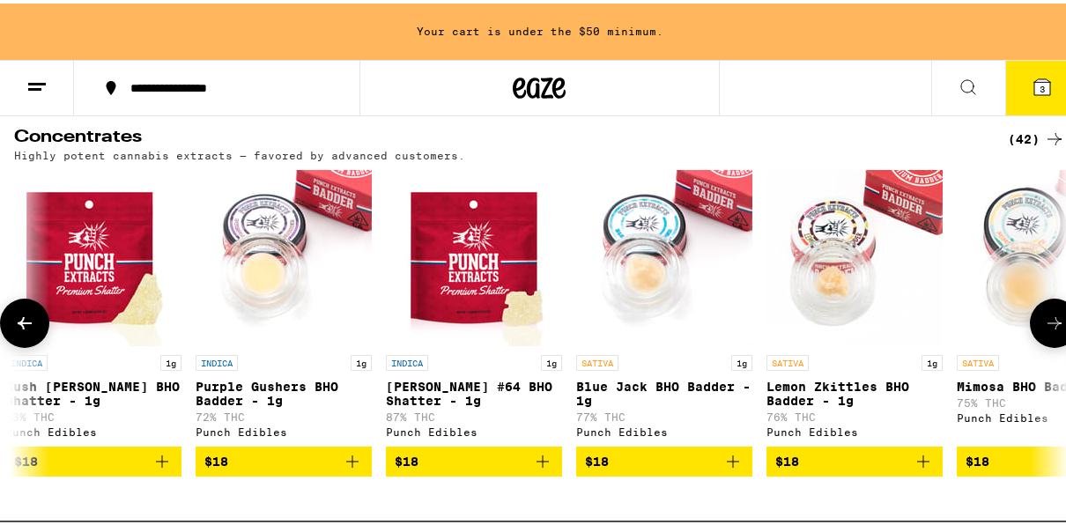
scroll to position [0, 846]
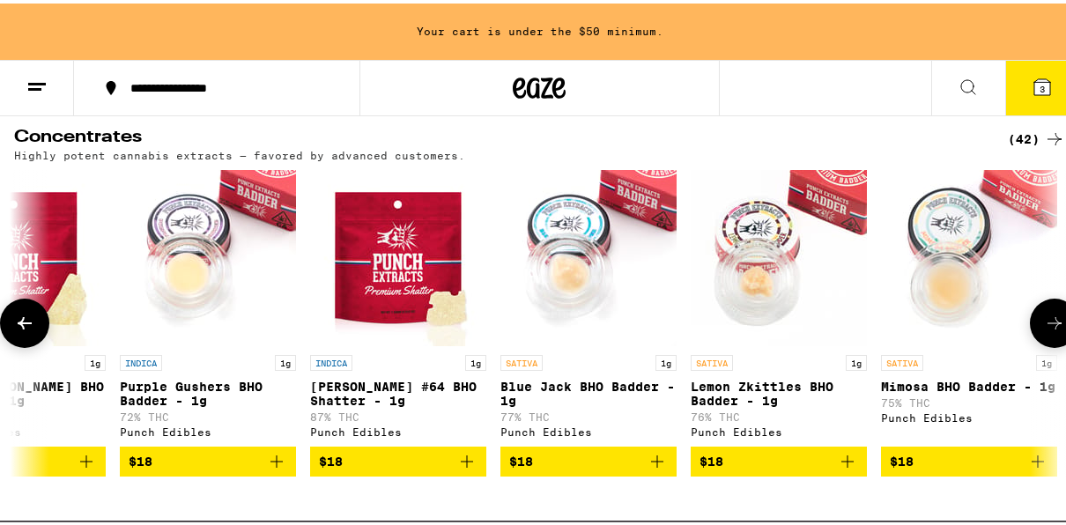
click at [1044, 330] on icon at bounding box center [1054, 319] width 21 height 21
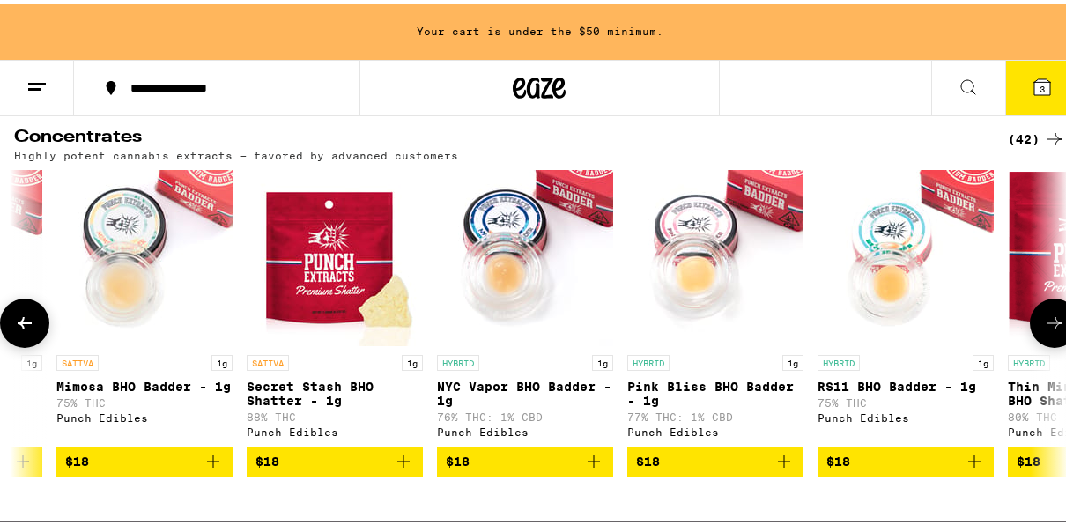
scroll to position [0, 1692]
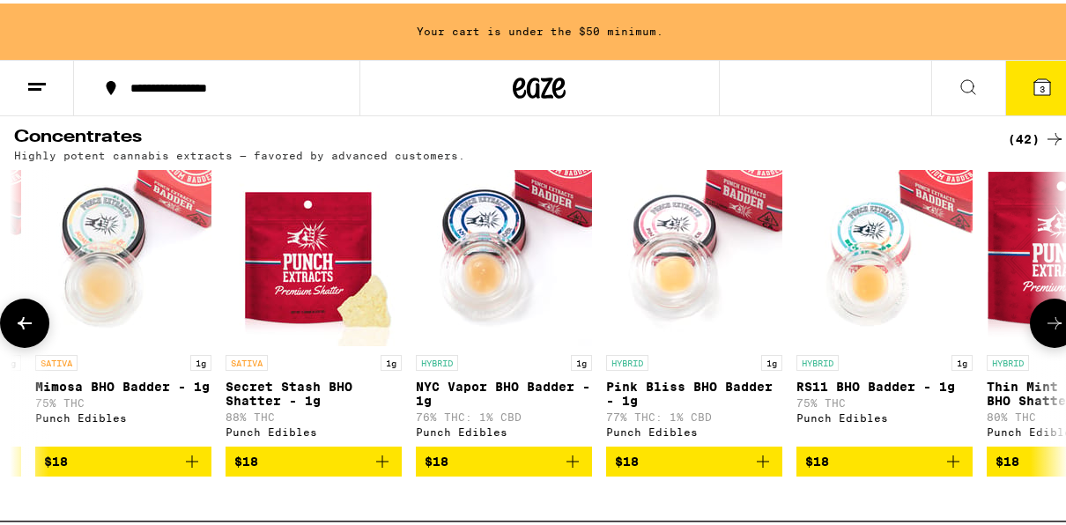
click at [1044, 330] on icon at bounding box center [1054, 319] width 21 height 21
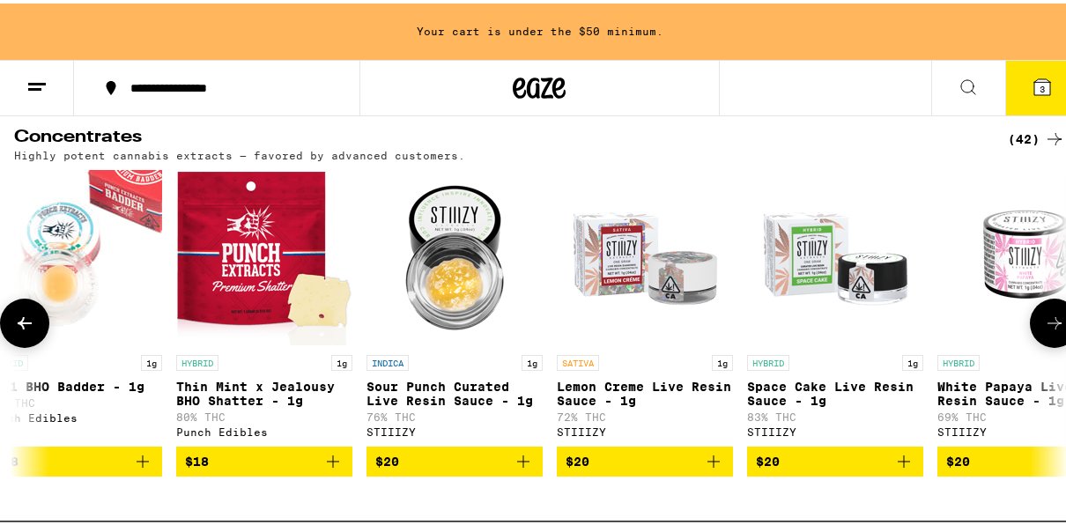
scroll to position [0, 2538]
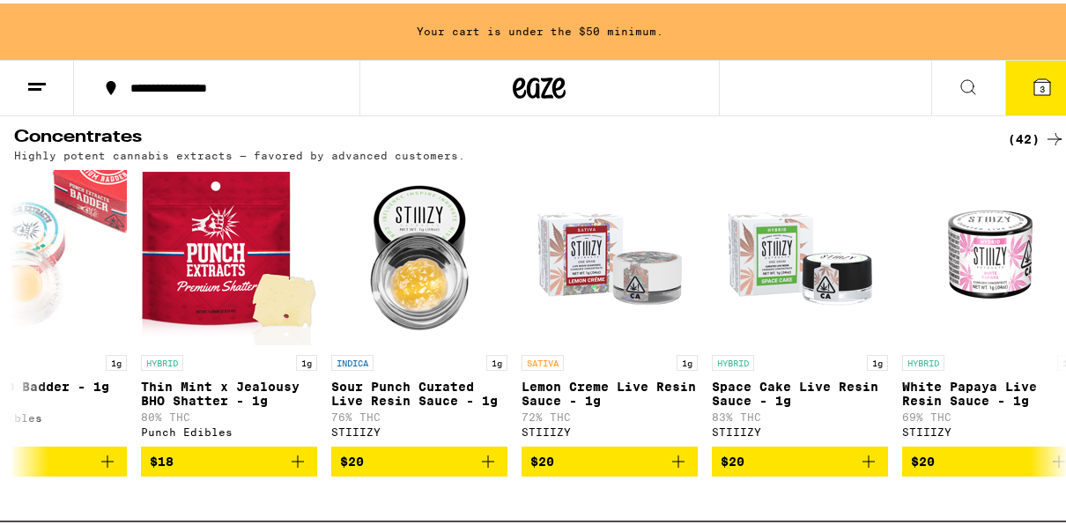
click at [1041, 78] on button "3" at bounding box center [1043, 84] width 74 height 55
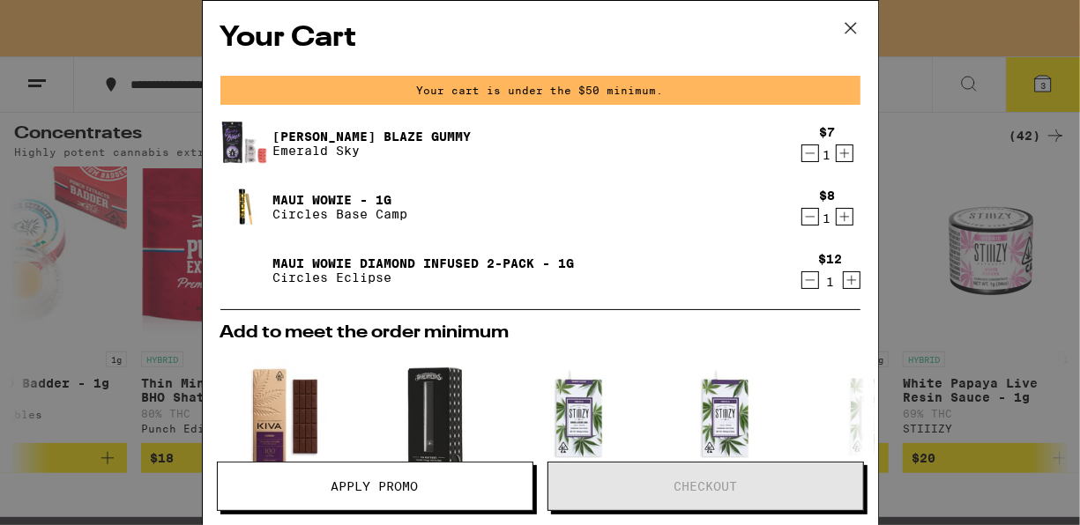
click at [852, 25] on icon at bounding box center [850, 28] width 26 height 26
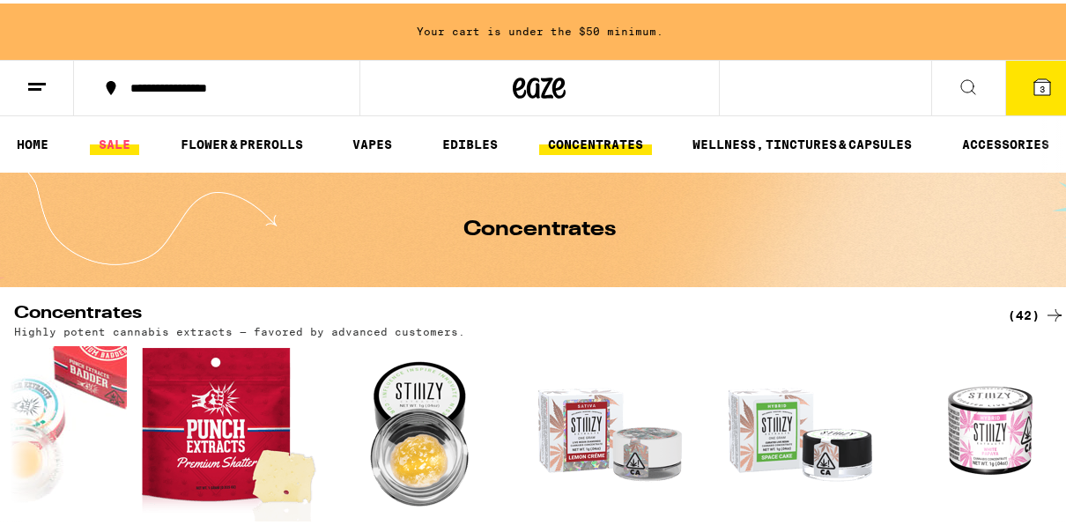
click at [128, 140] on link "SALE" at bounding box center [114, 140] width 49 height 21
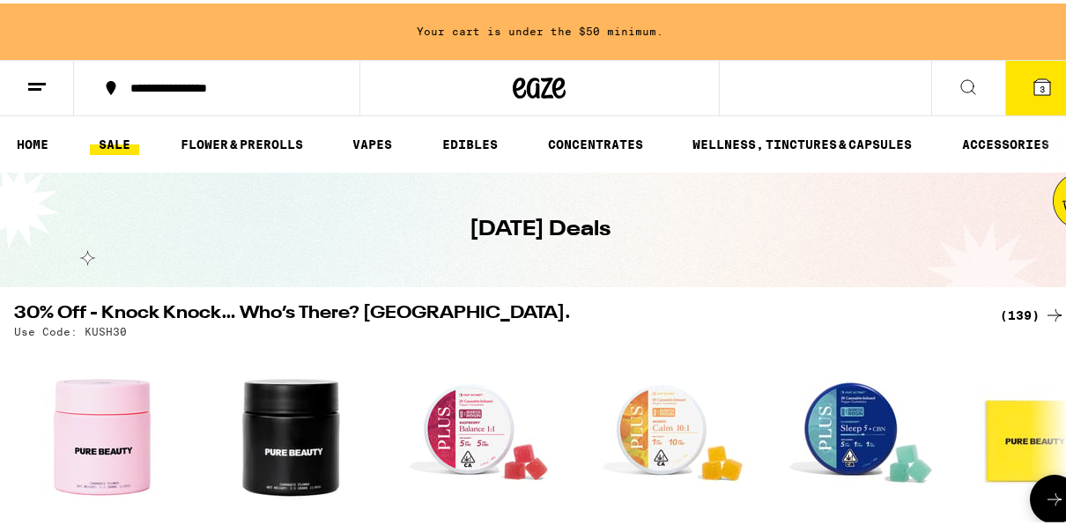
click at [1044, 503] on icon at bounding box center [1054, 496] width 21 height 21
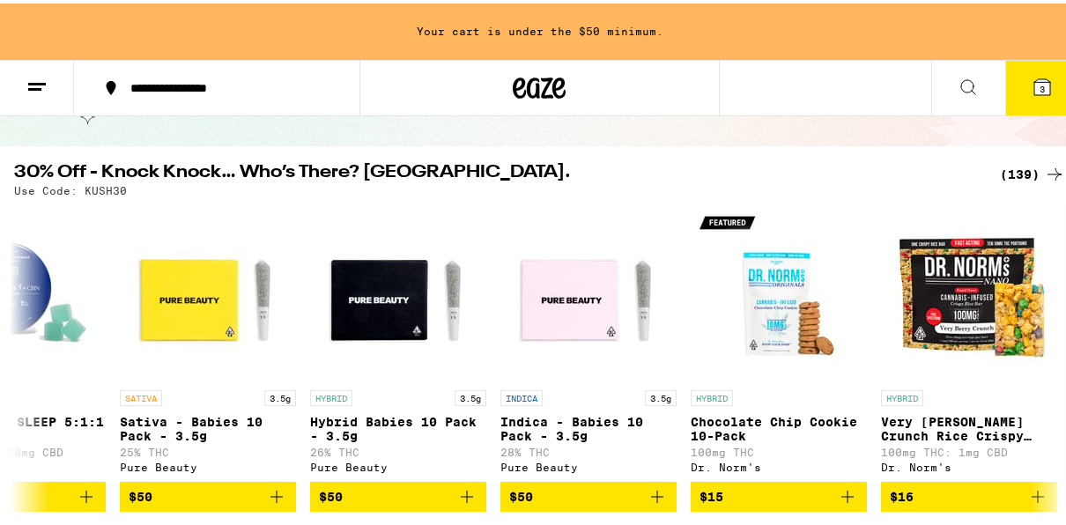
scroll to position [176, 0]
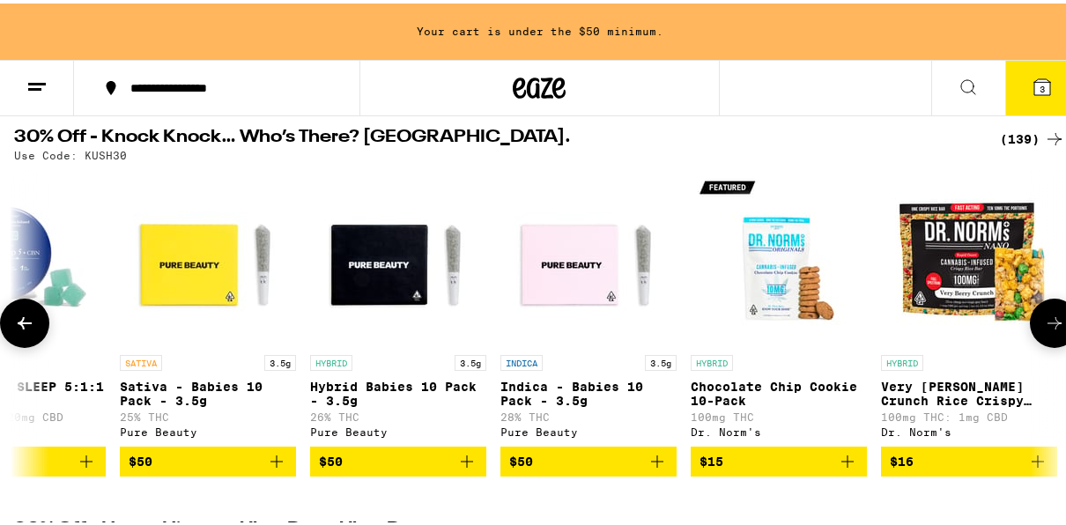
click at [1044, 330] on icon at bounding box center [1054, 319] width 21 height 21
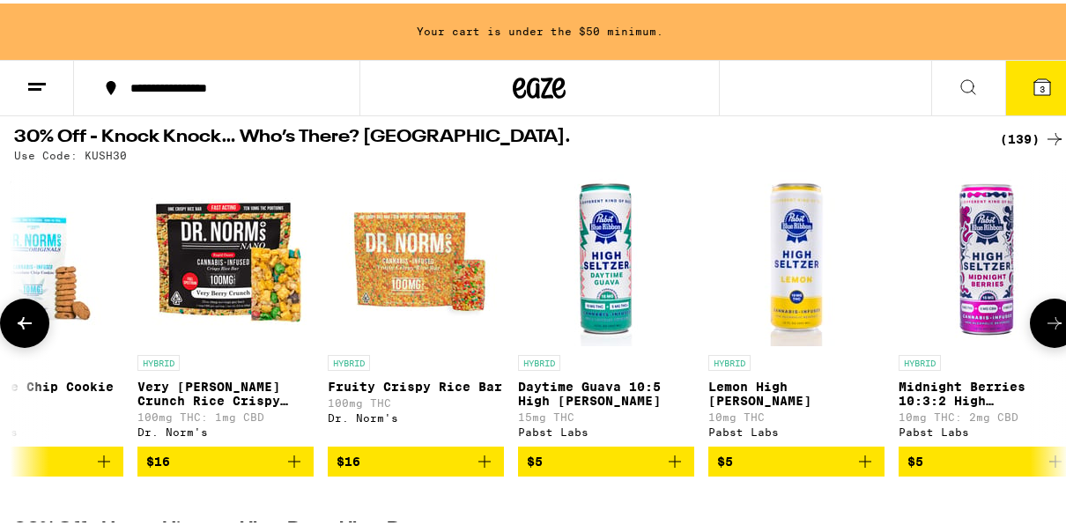
scroll to position [0, 1692]
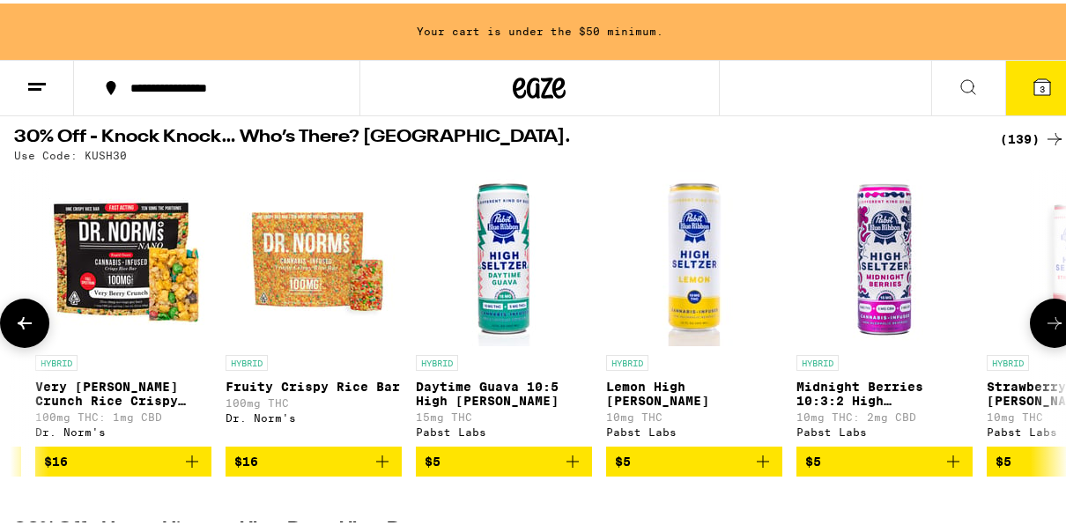
click at [1044, 330] on icon at bounding box center [1054, 319] width 21 height 21
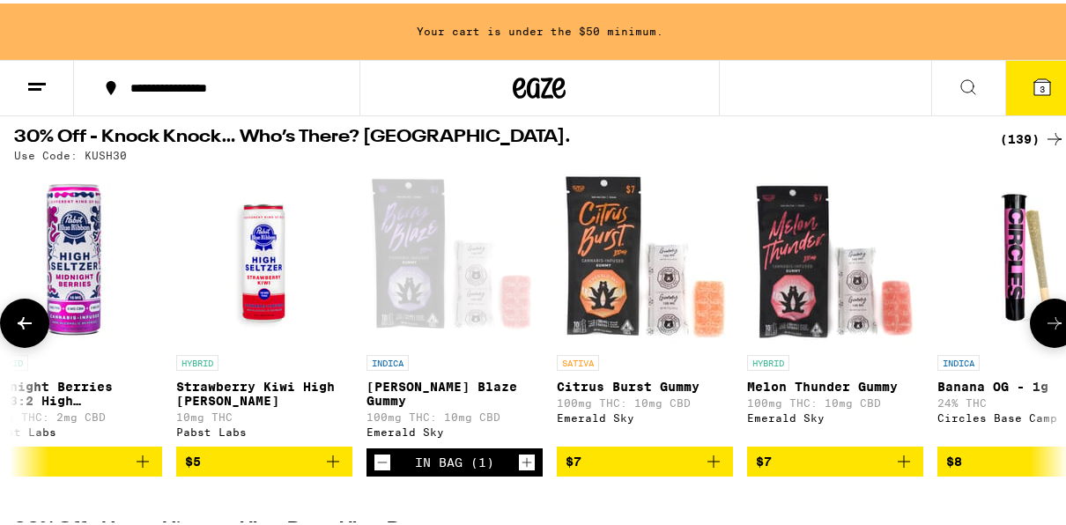
scroll to position [0, 2538]
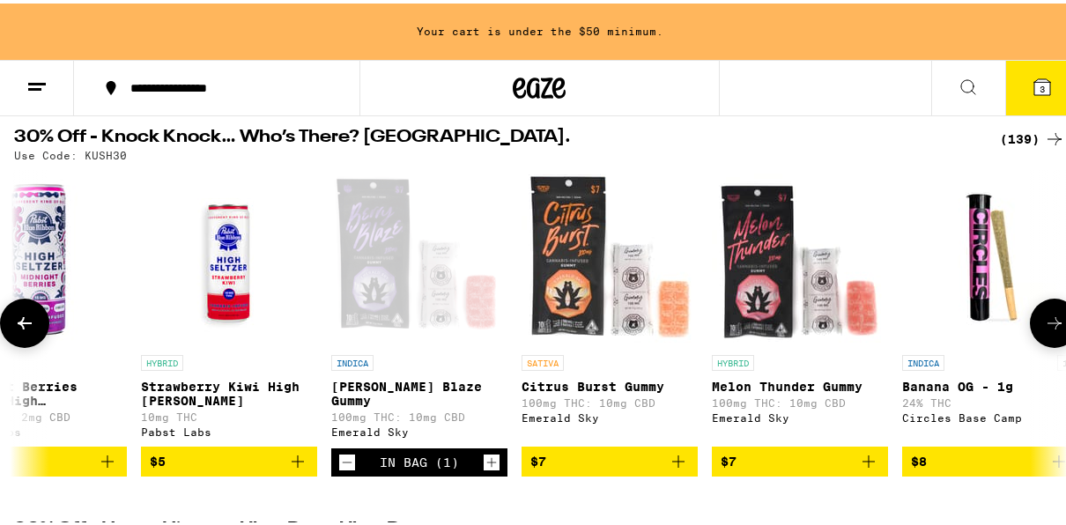
click at [800, 469] on span "$7" at bounding box center [800, 458] width 159 height 21
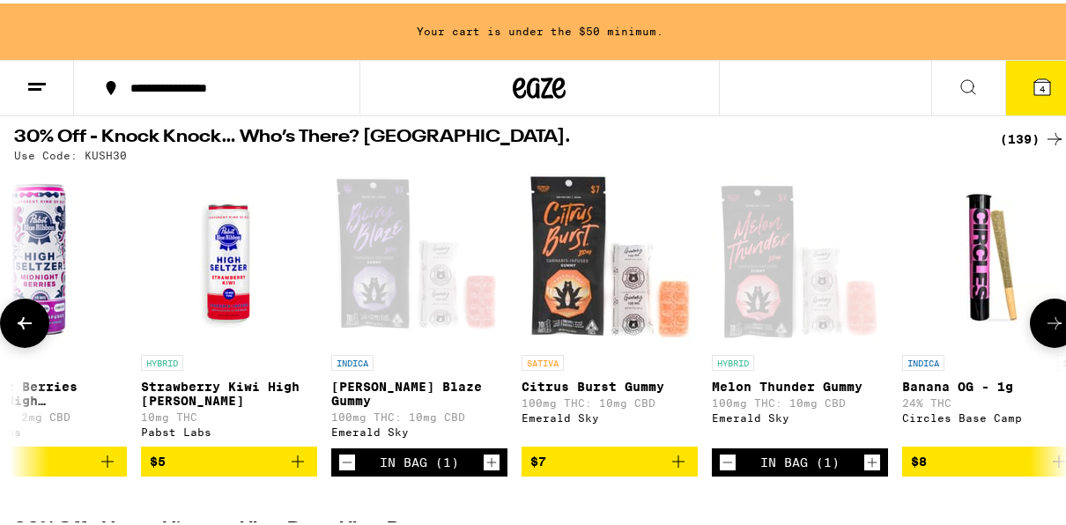
click at [1046, 330] on icon at bounding box center [1054, 319] width 21 height 21
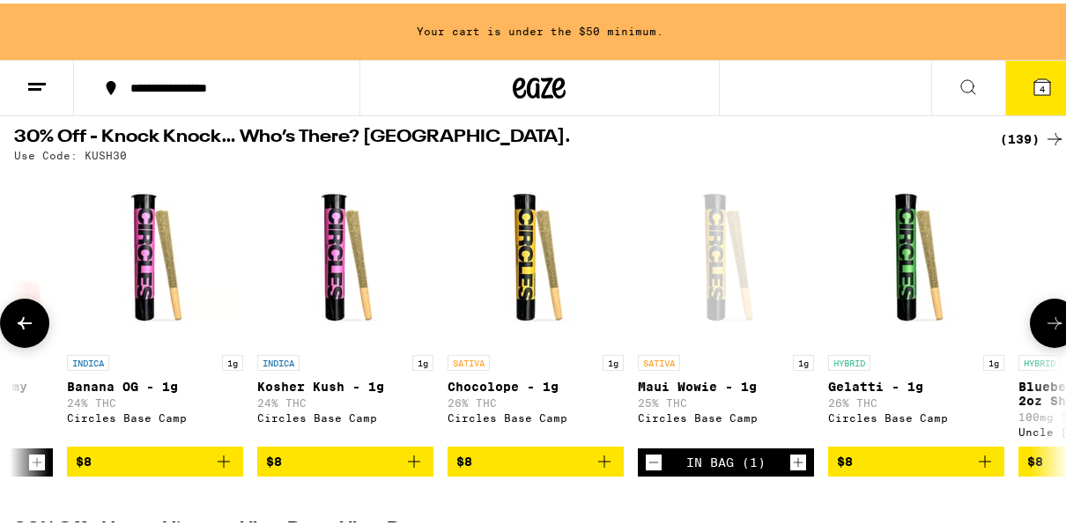
scroll to position [0, 3384]
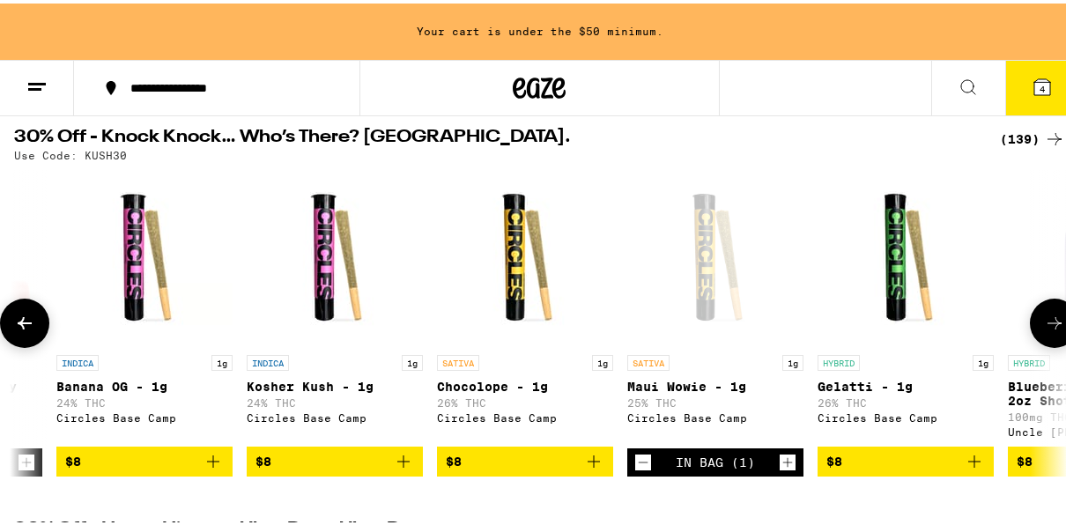
click at [1046, 330] on icon at bounding box center [1054, 319] width 21 height 21
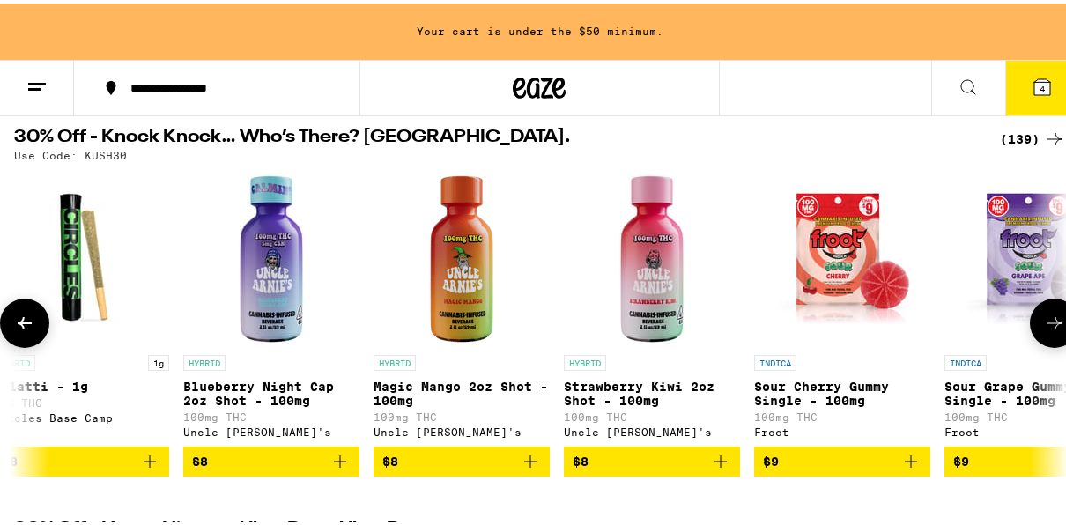
scroll to position [0, 4230]
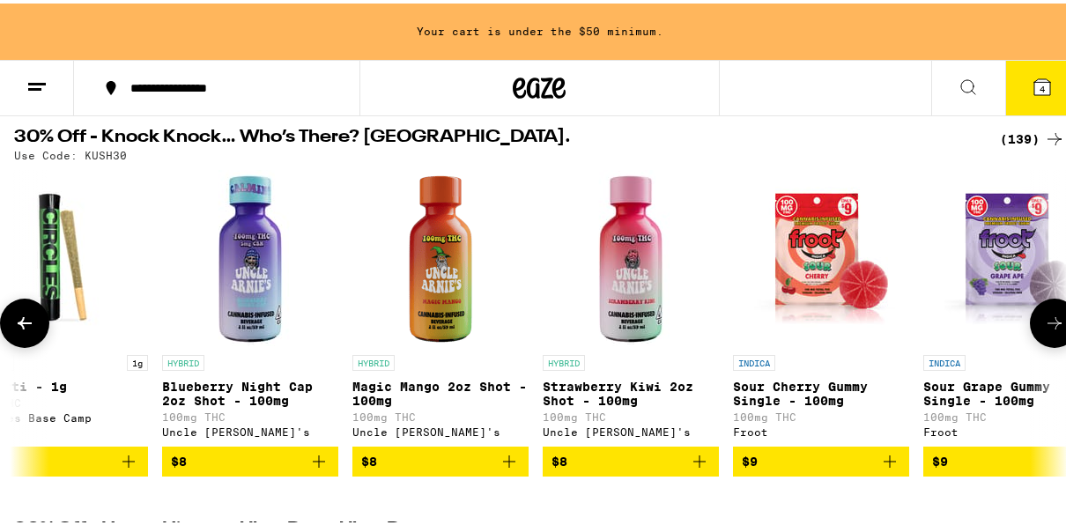
click at [25, 315] on button at bounding box center [24, 319] width 49 height 49
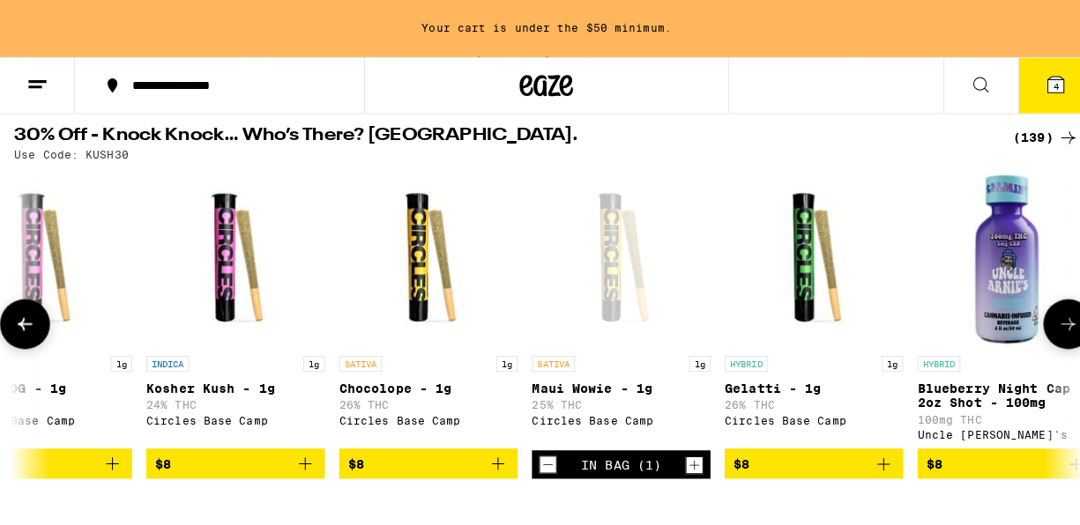
scroll to position [0, 3384]
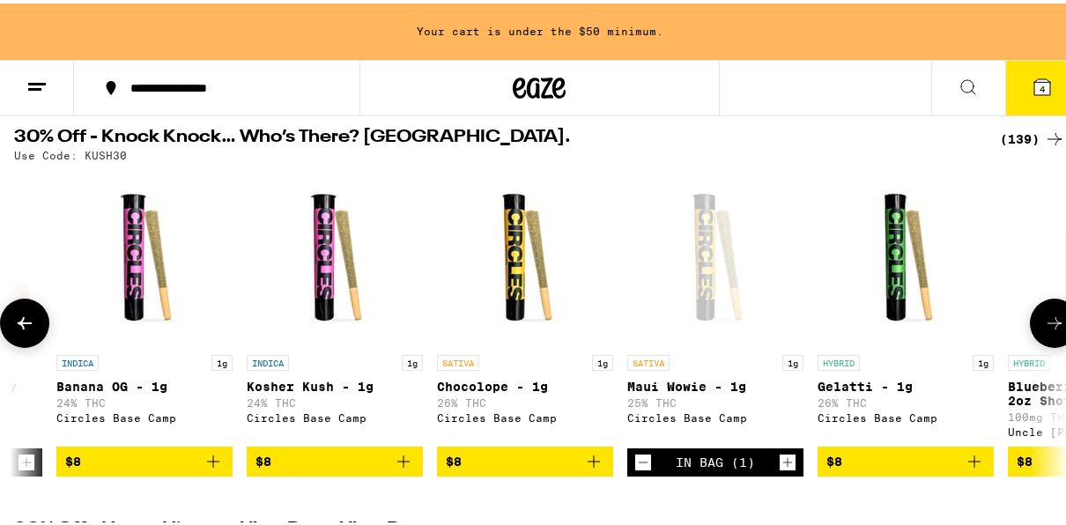
click at [783, 470] on icon "Increment" at bounding box center [788, 459] width 16 height 21
click at [1036, 86] on icon at bounding box center [1043, 84] width 16 height 16
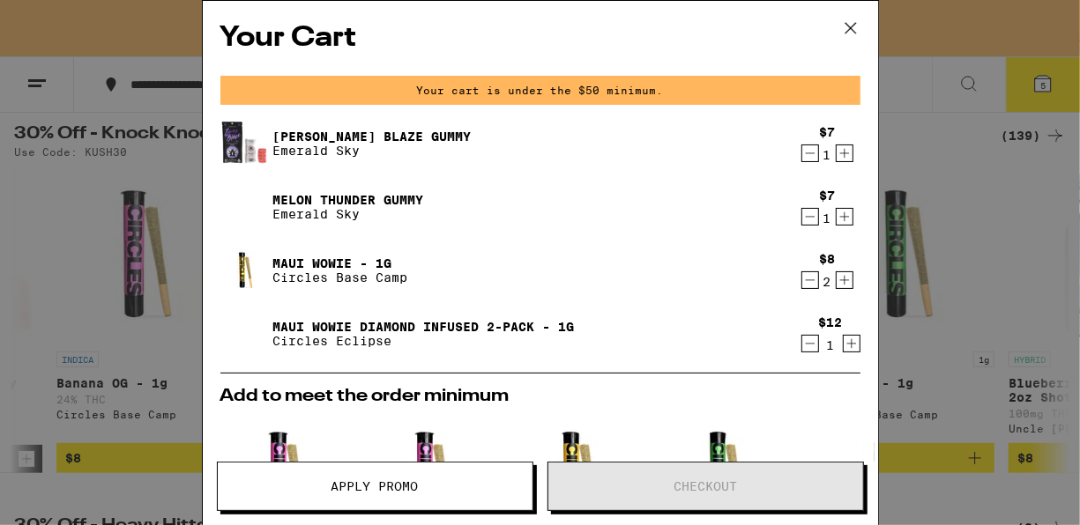
click at [343, 495] on button "Apply Promo" at bounding box center [375, 486] width 316 height 49
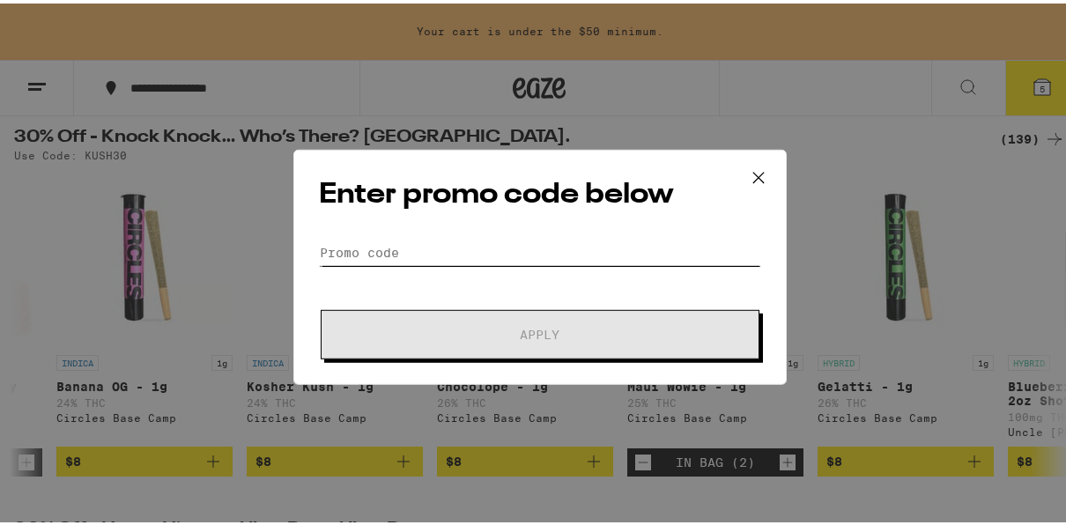
click at [363, 238] on input "Promo Code" at bounding box center [540, 248] width 442 height 26
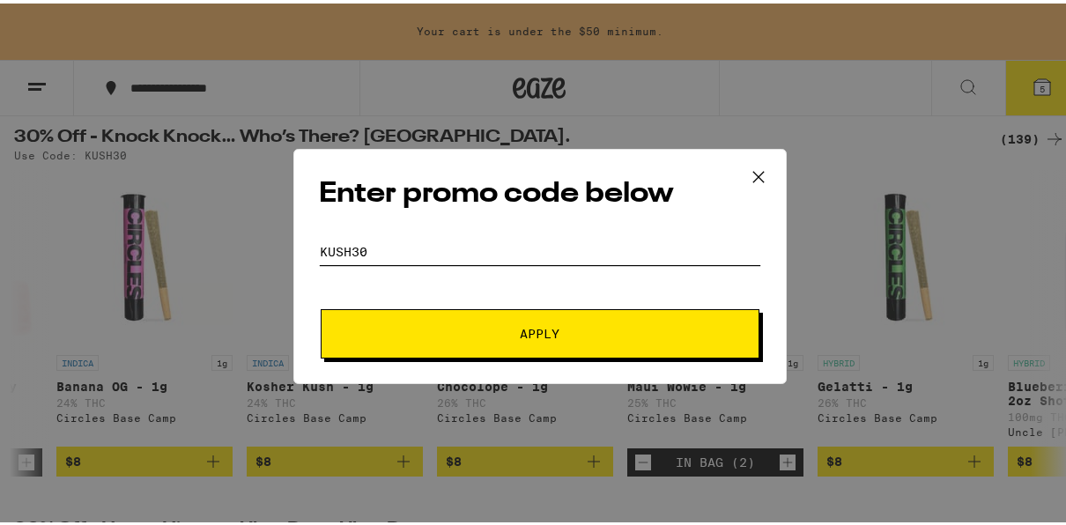
type input "kush30"
click at [401, 319] on button "Apply" at bounding box center [540, 330] width 439 height 49
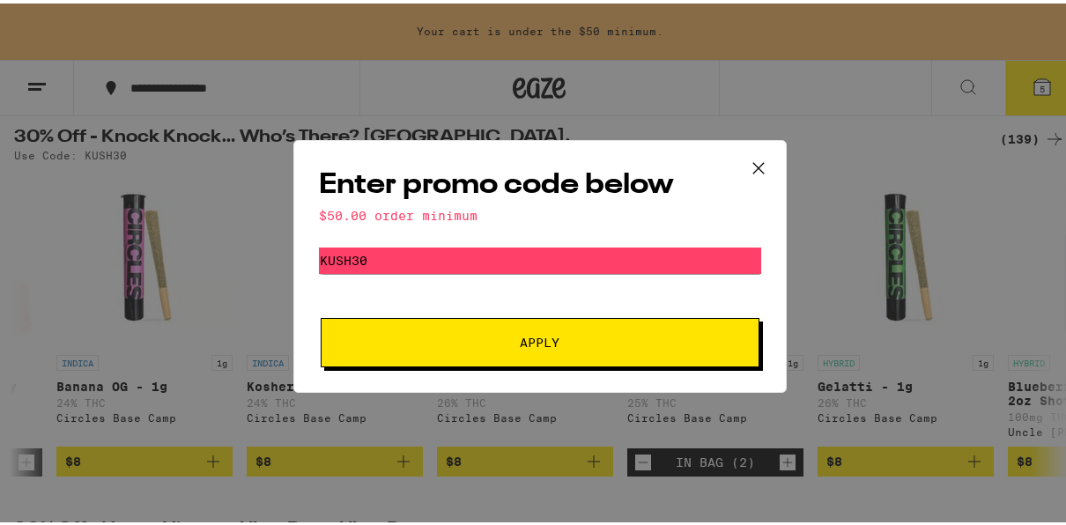
click at [748, 148] on button at bounding box center [758, 165] width 55 height 56
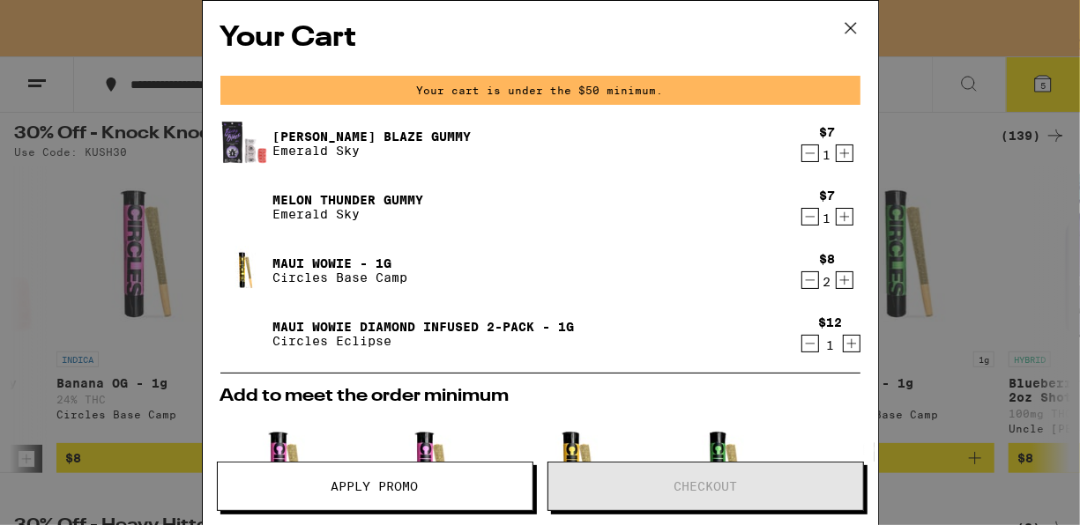
click at [802, 345] on icon "Decrement" at bounding box center [810, 343] width 16 height 21
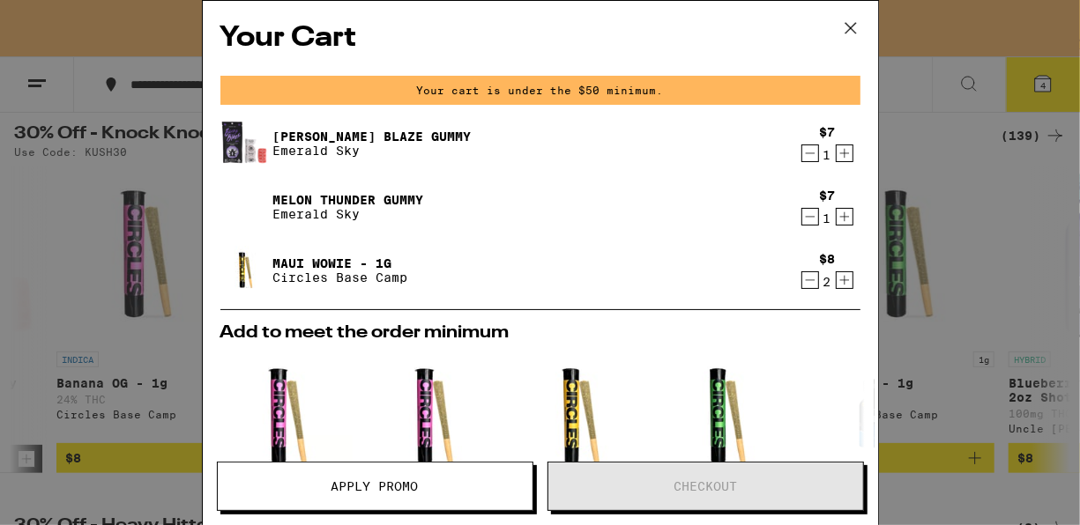
click at [415, 476] on button "Apply Promo" at bounding box center [375, 486] width 316 height 49
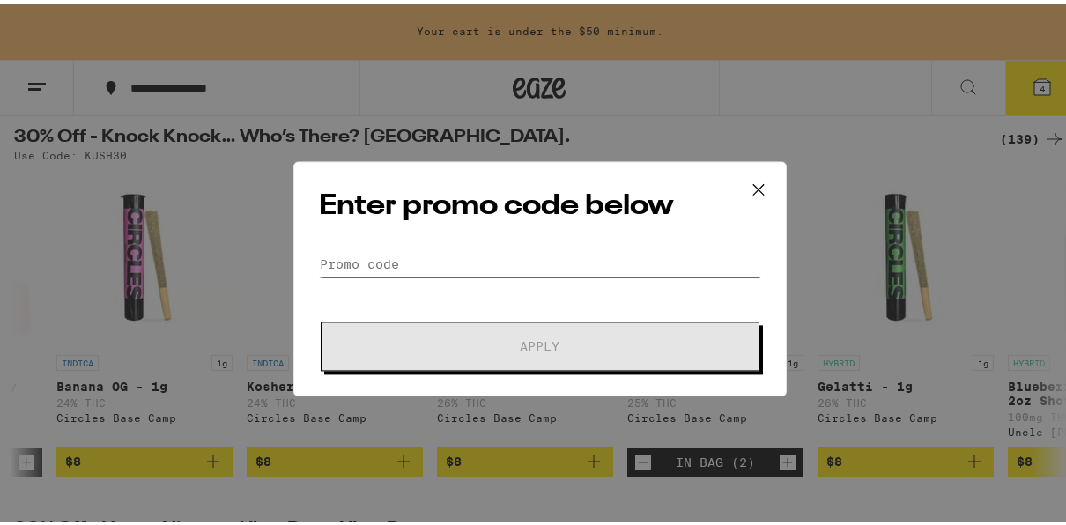
click at [383, 248] on input "Promo Code" at bounding box center [540, 248] width 442 height 26
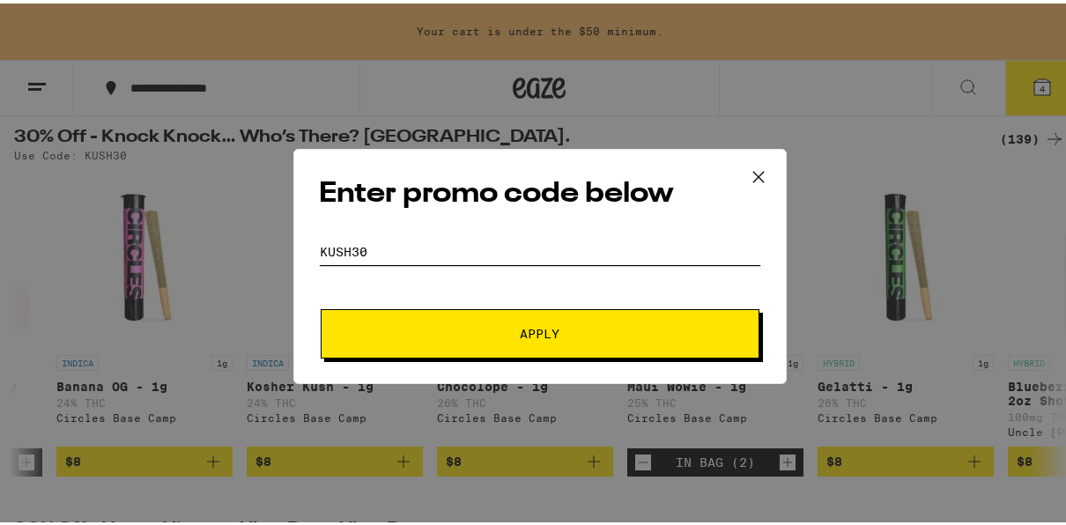
type input "kush30"
click at [419, 344] on button "Apply" at bounding box center [540, 330] width 439 height 49
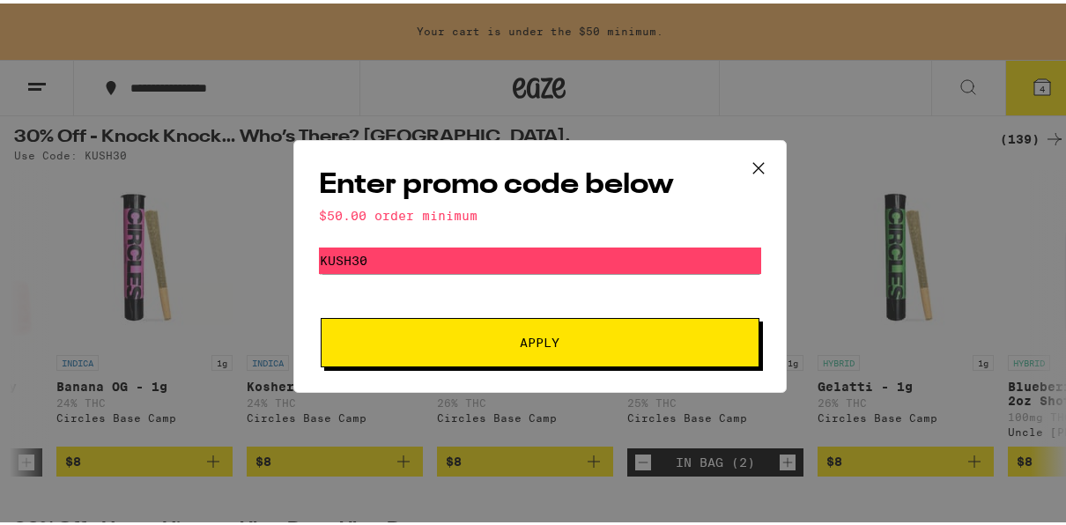
click at [750, 160] on icon at bounding box center [759, 165] width 26 height 26
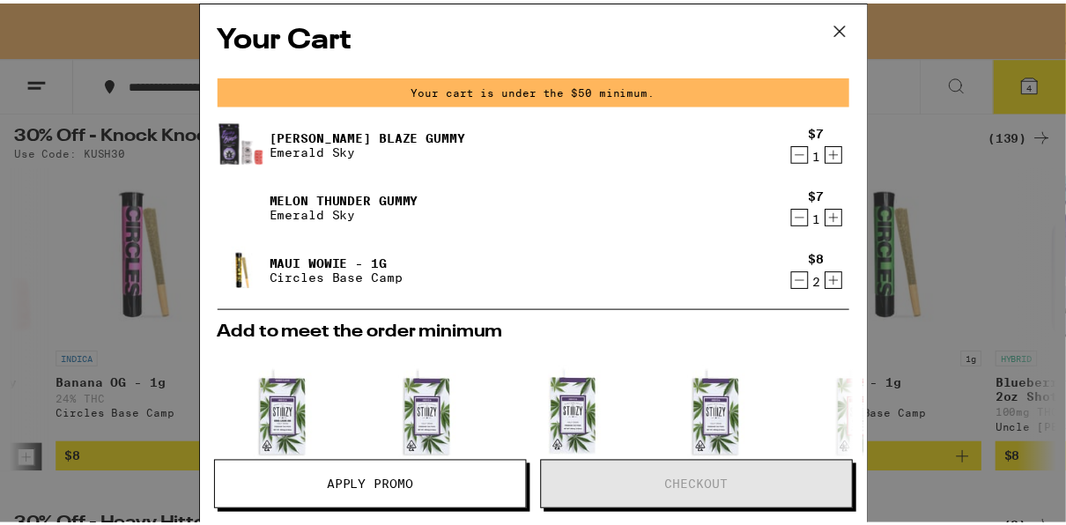
scroll to position [412, 0]
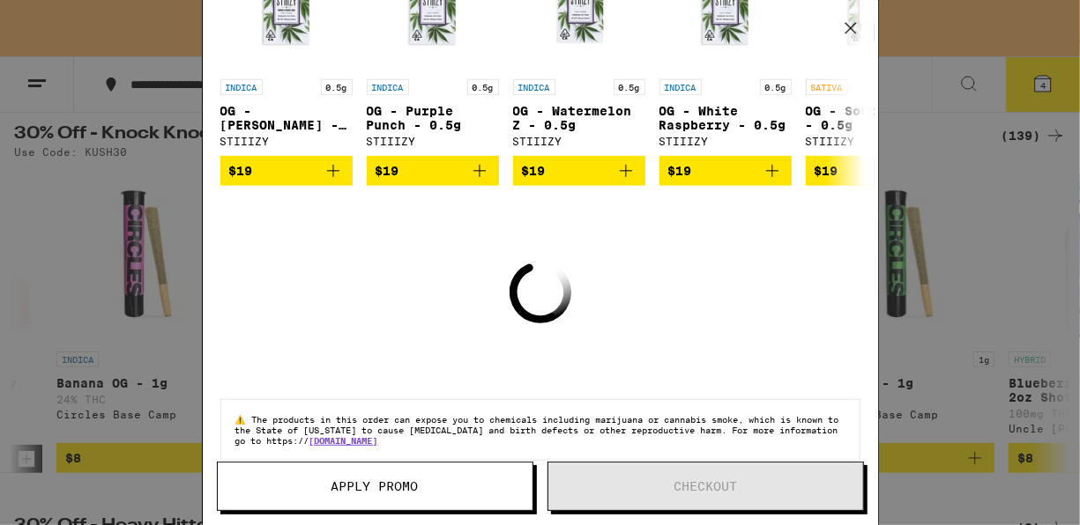
click at [859, 20] on icon at bounding box center [850, 28] width 26 height 26
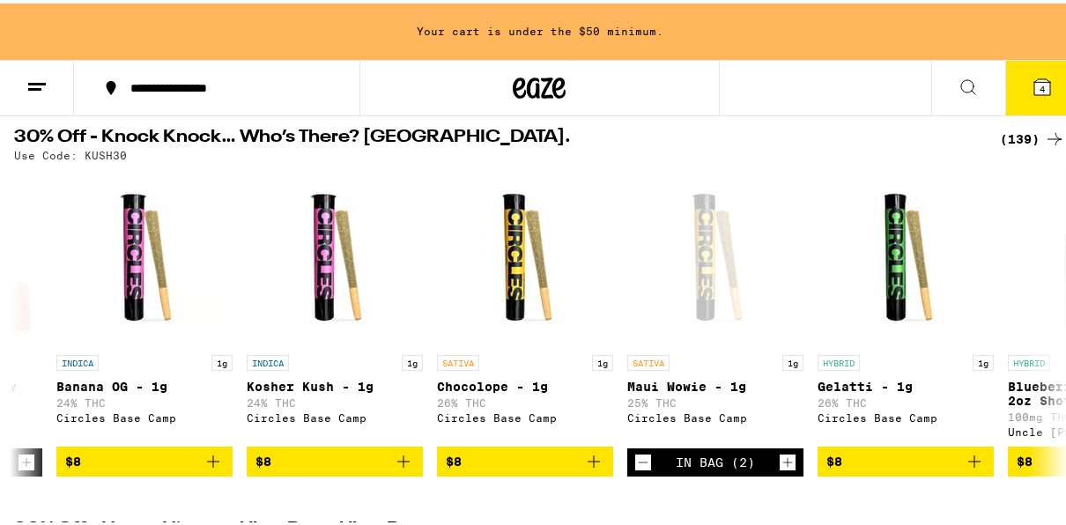
click at [1017, 86] on button "4" at bounding box center [1043, 84] width 74 height 55
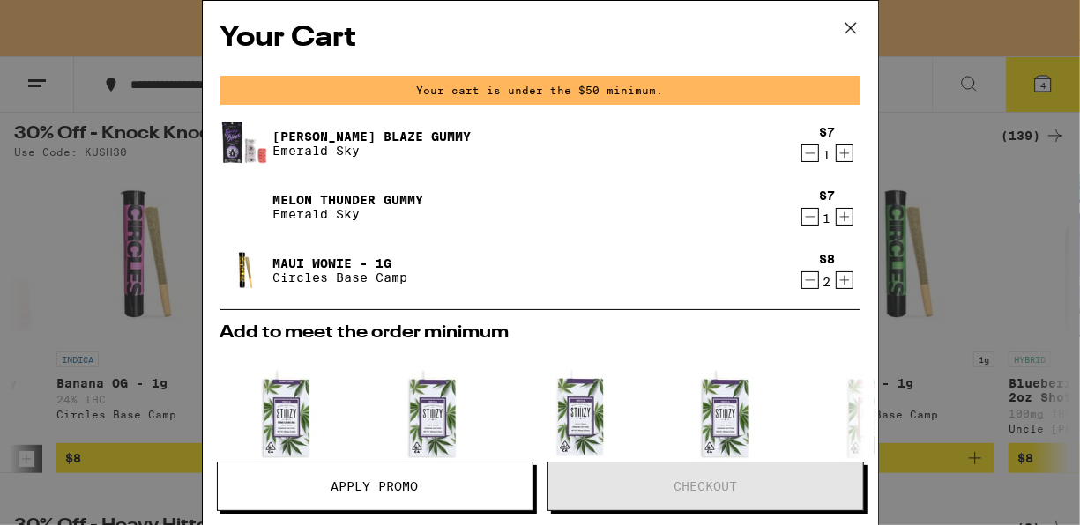
click at [859, 19] on icon at bounding box center [850, 28] width 26 height 26
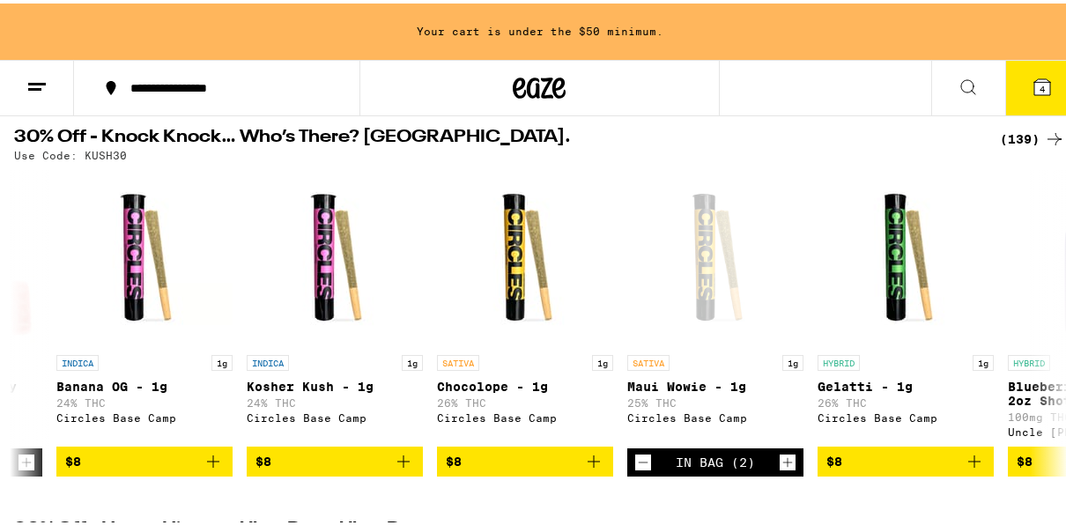
click at [1007, 135] on div "(139)" at bounding box center [1032, 135] width 65 height 21
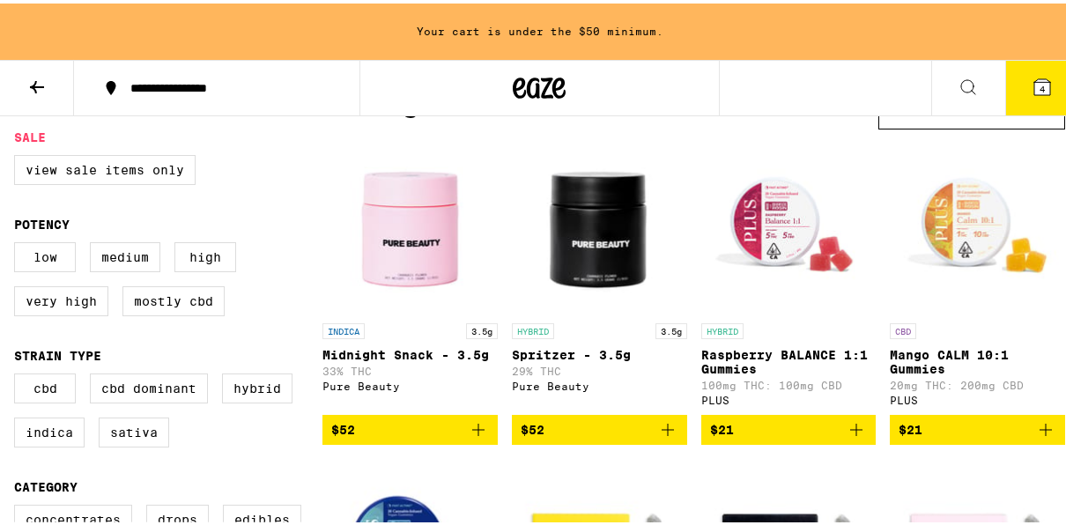
click at [962, 78] on icon at bounding box center [968, 83] width 21 height 21
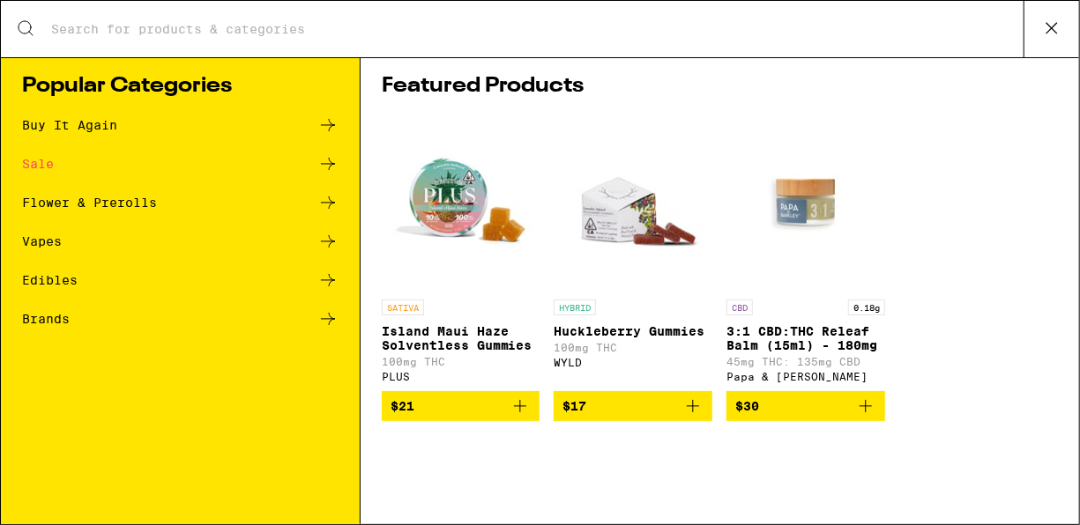
click at [73, 204] on div "Flower & Prerolls" at bounding box center [89, 203] width 135 height 12
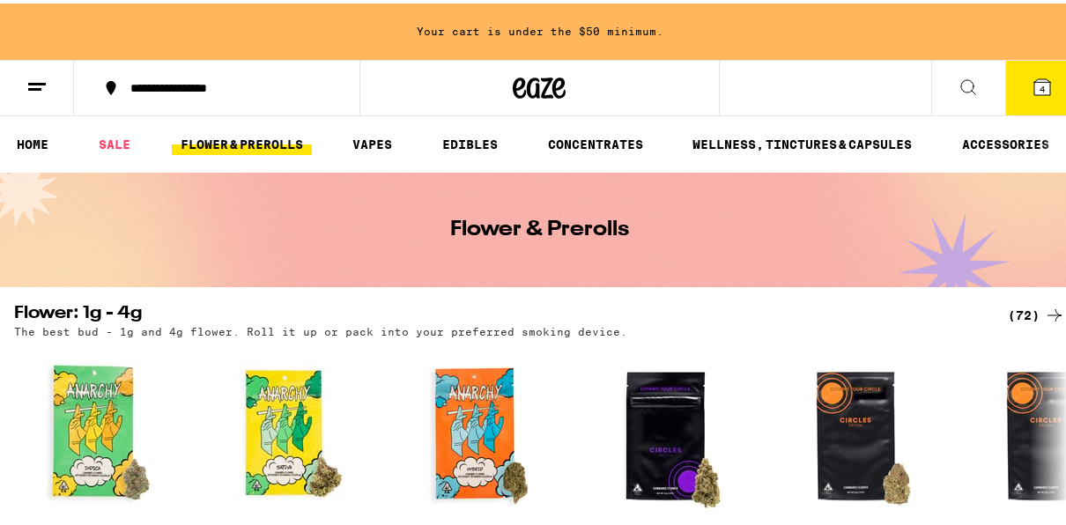
click at [958, 85] on icon at bounding box center [968, 83] width 21 height 21
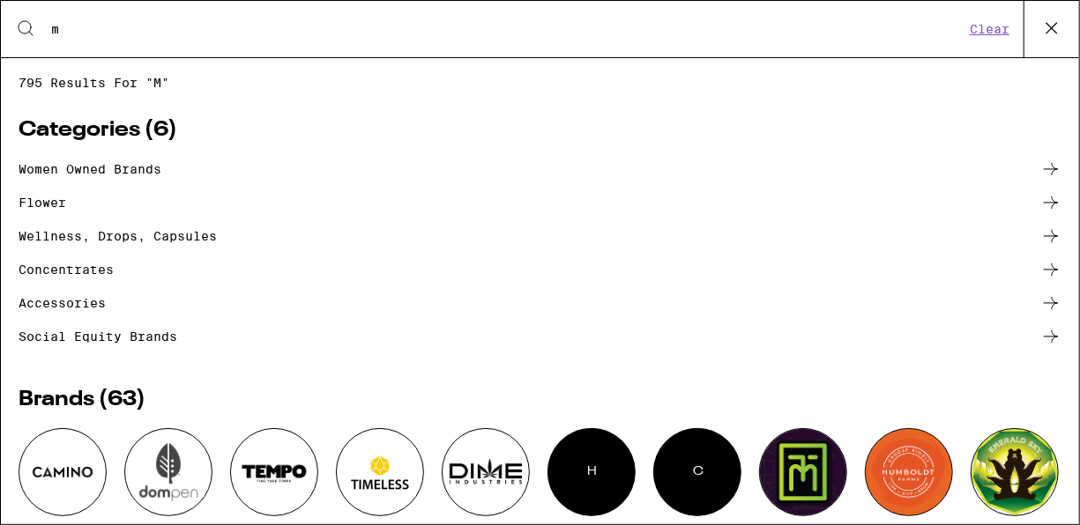
type input "maui wowie"
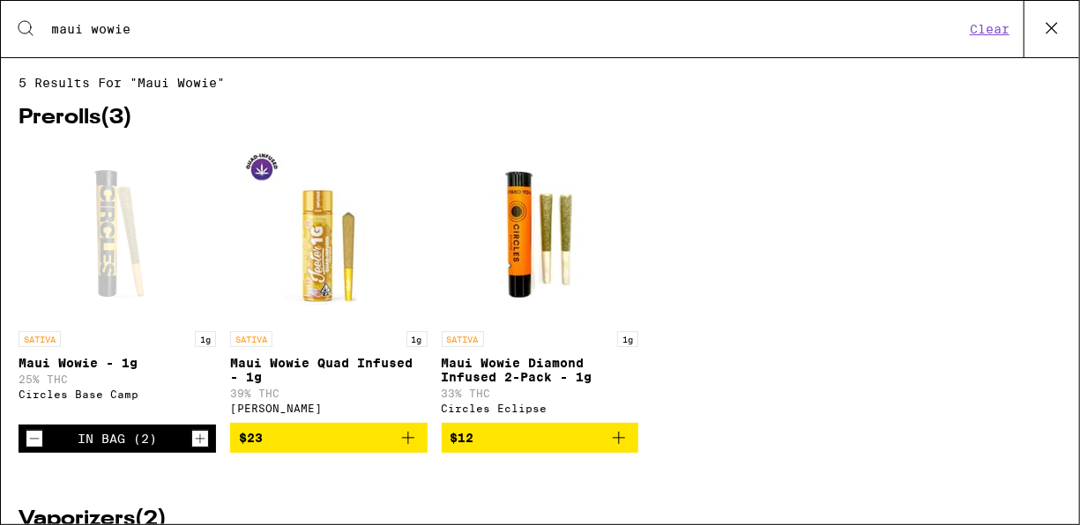
click at [506, 449] on span "$12" at bounding box center [540, 437] width 180 height 21
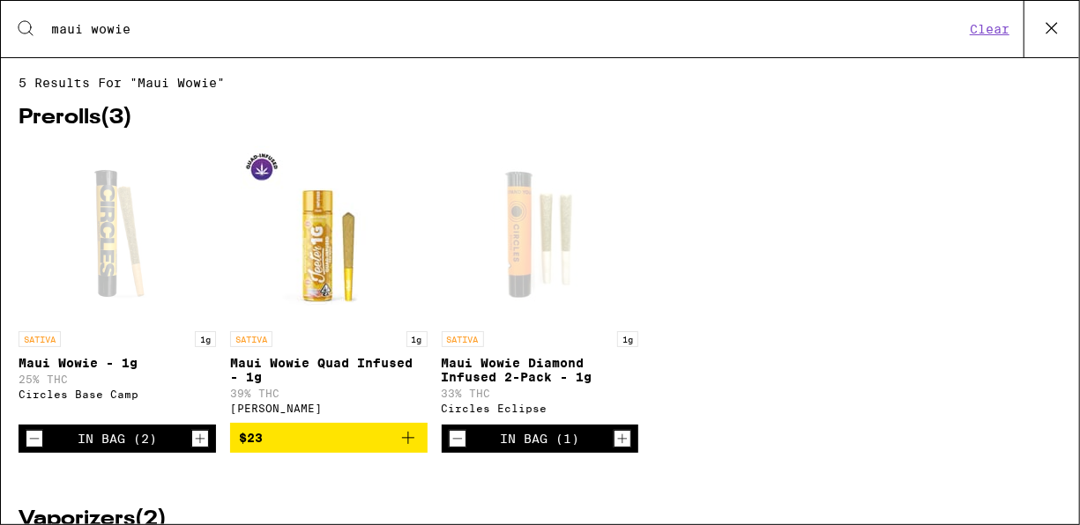
click at [614, 449] on icon "Increment" at bounding box center [622, 438] width 16 height 21
click at [1050, 24] on icon at bounding box center [1051, 28] width 26 height 26
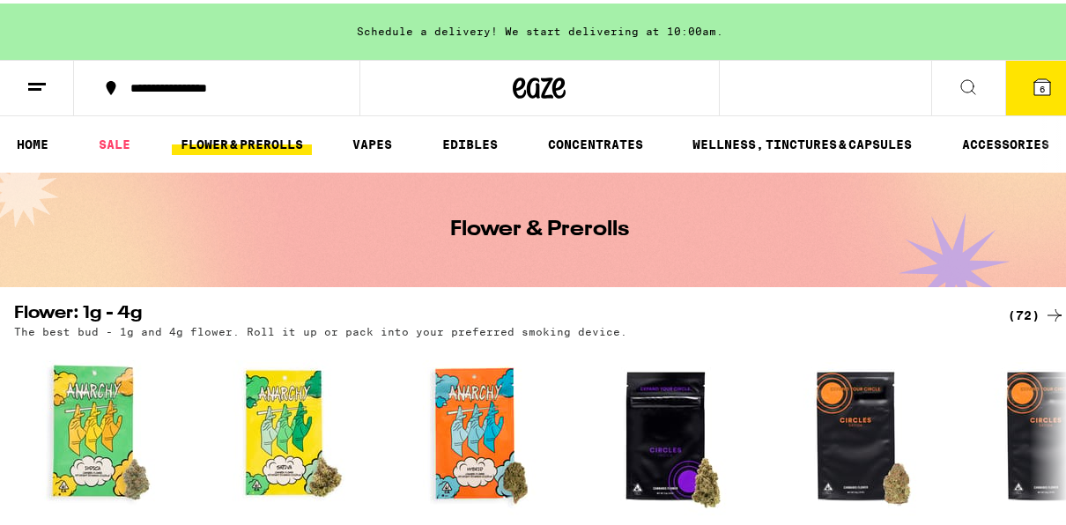
click at [1037, 85] on icon at bounding box center [1043, 84] width 16 height 16
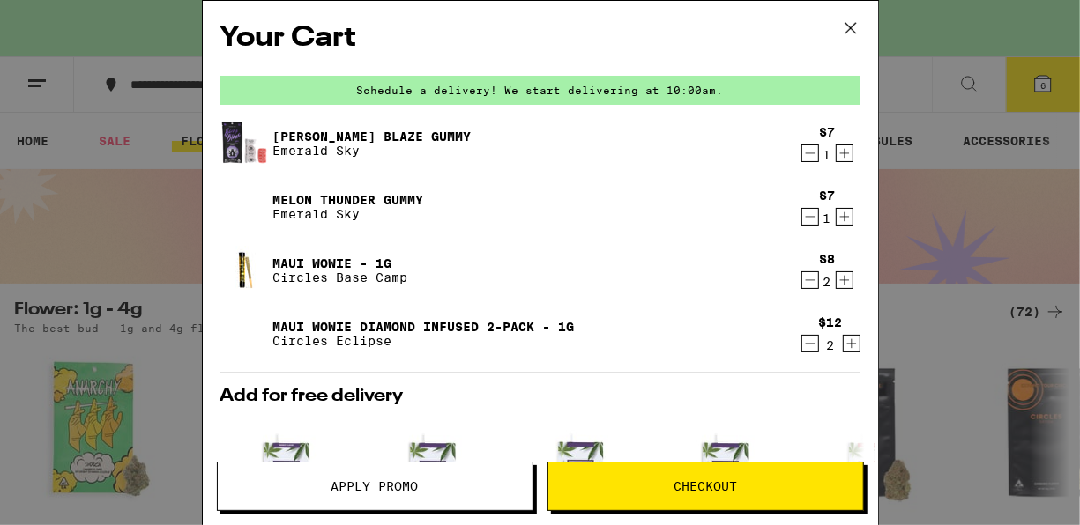
click at [316, 492] on span "Apply Promo" at bounding box center [375, 486] width 315 height 12
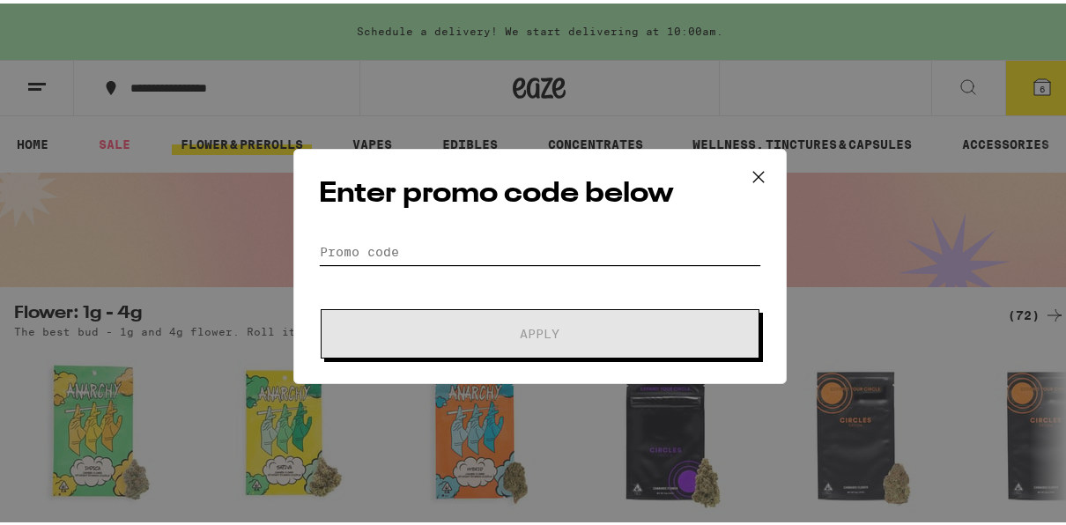
click at [403, 238] on input "Promo Code" at bounding box center [540, 248] width 442 height 26
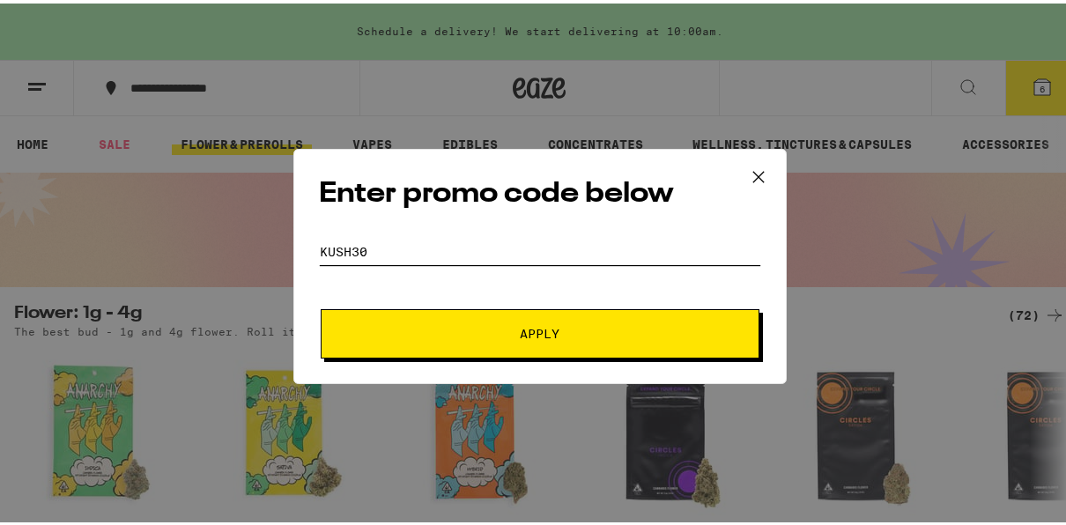
type input "kush30"
click at [420, 326] on span "Apply" at bounding box center [540, 330] width 317 height 12
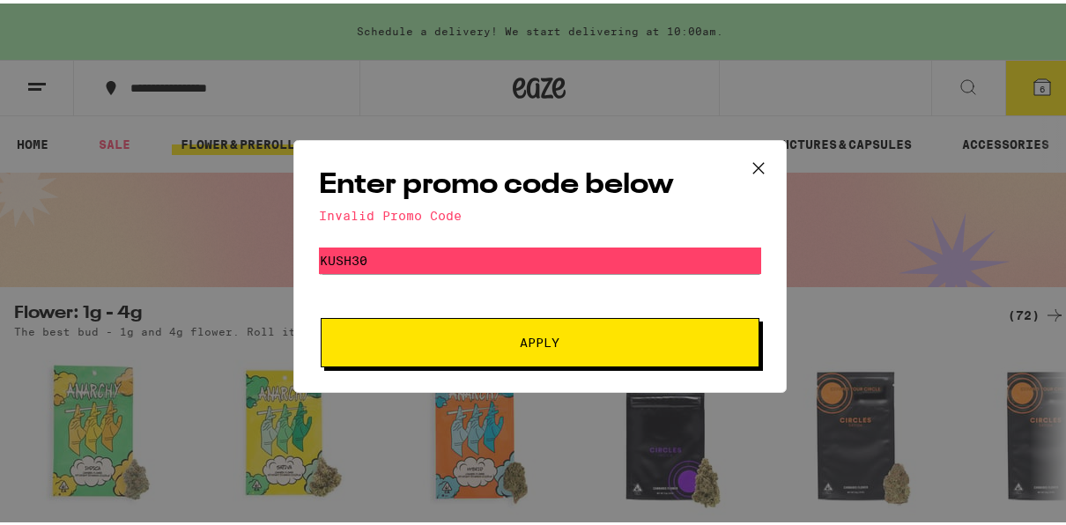
click at [753, 162] on icon at bounding box center [758, 164] width 11 height 11
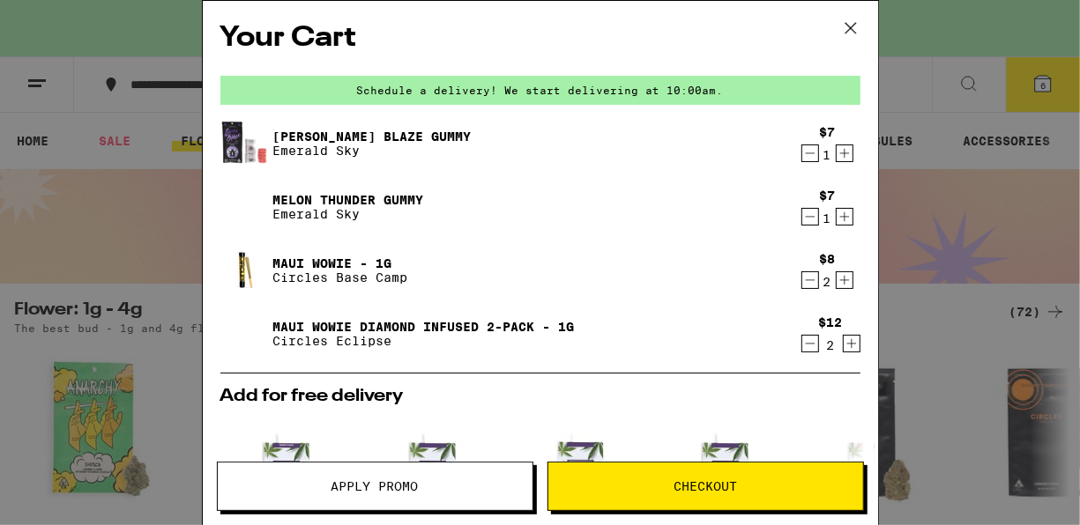
click at [612, 495] on button "Checkout" at bounding box center [705, 486] width 316 height 49
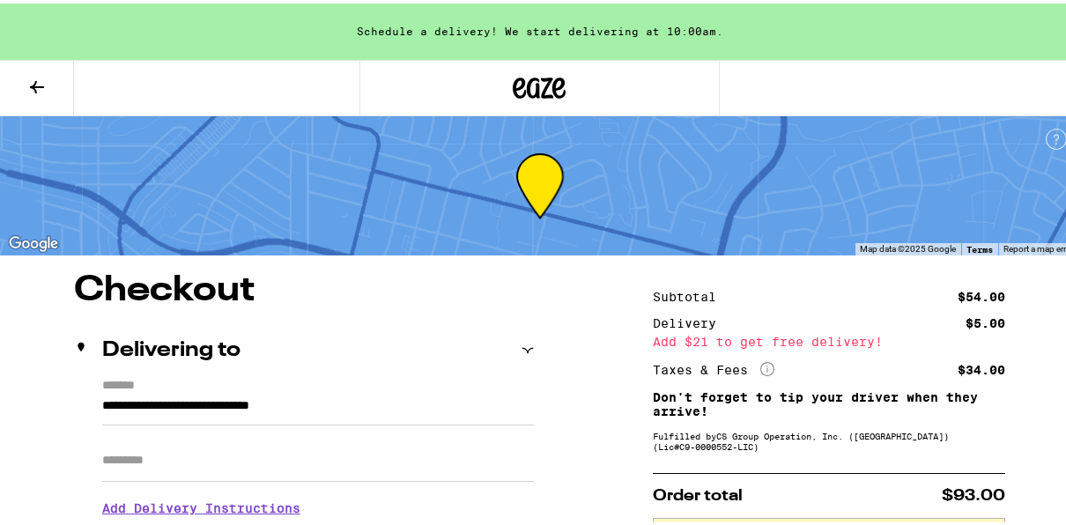
click at [31, 78] on icon at bounding box center [36, 83] width 21 height 21
